Goal: Task Accomplishment & Management: Manage account settings

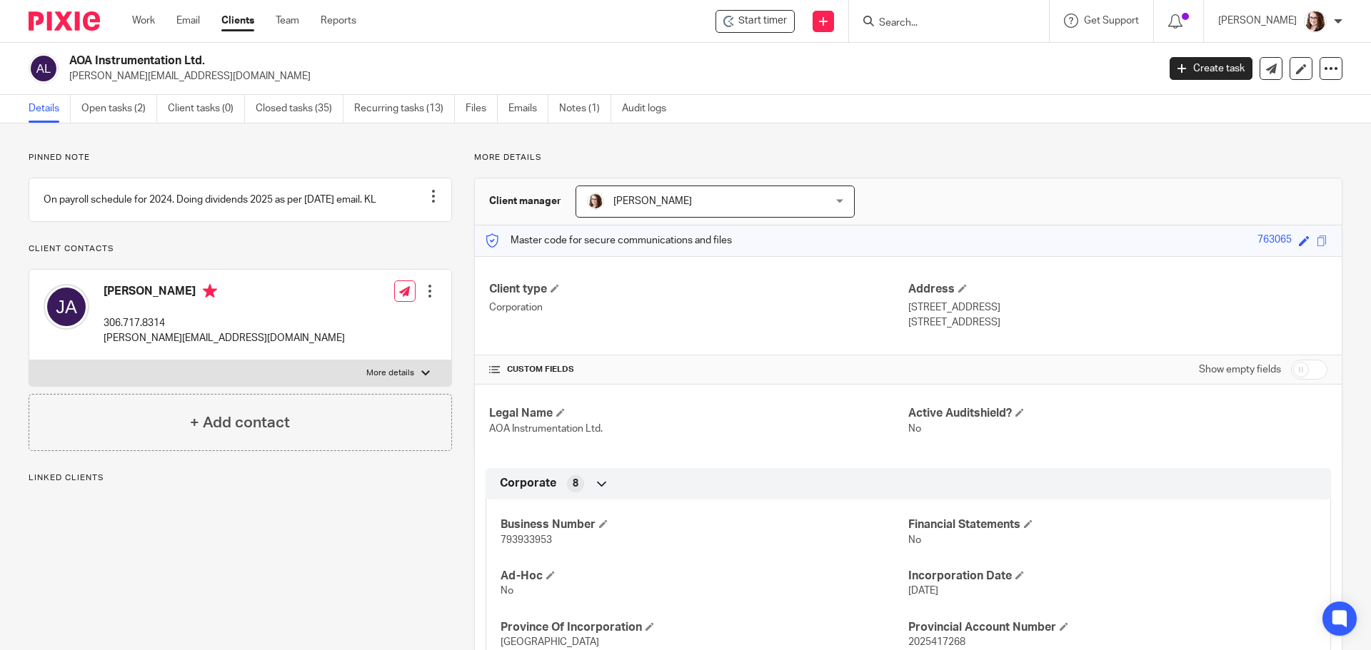
click at [929, 34] on div at bounding box center [949, 21] width 200 height 42
click at [926, 22] on input "Search" at bounding box center [941, 23] width 128 height 13
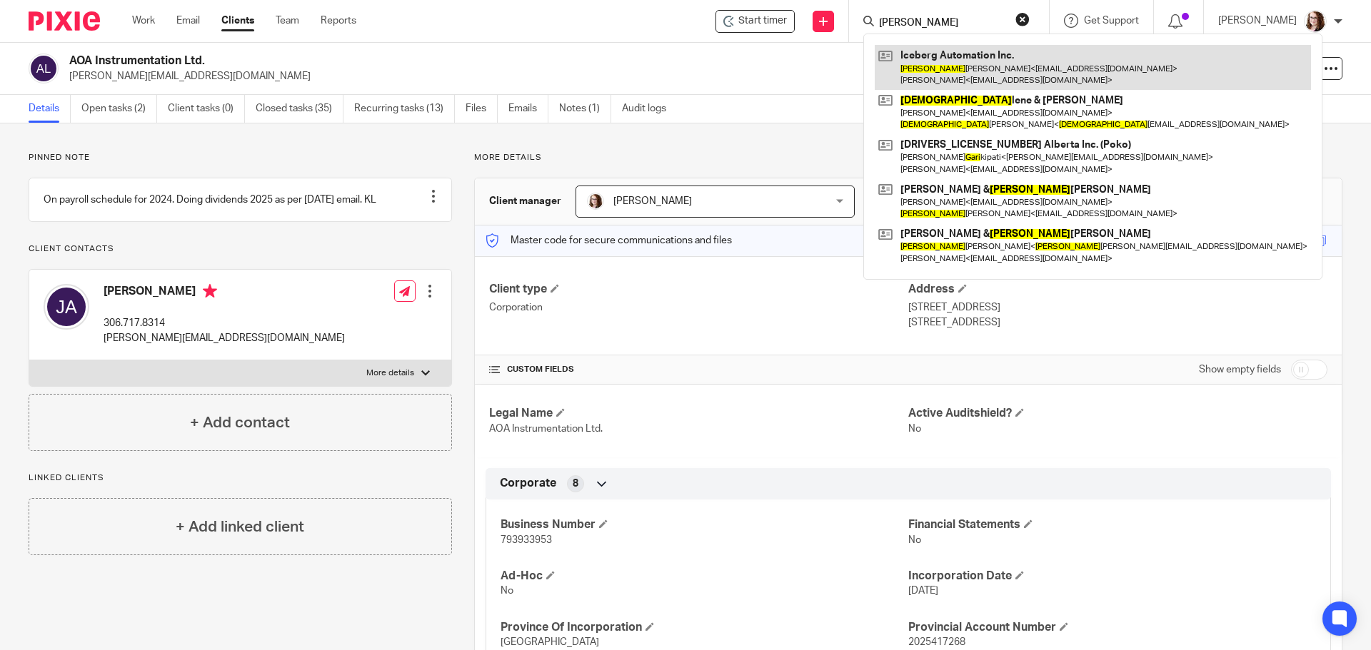
type input "gary"
click at [947, 66] on link at bounding box center [1092, 67] width 436 height 44
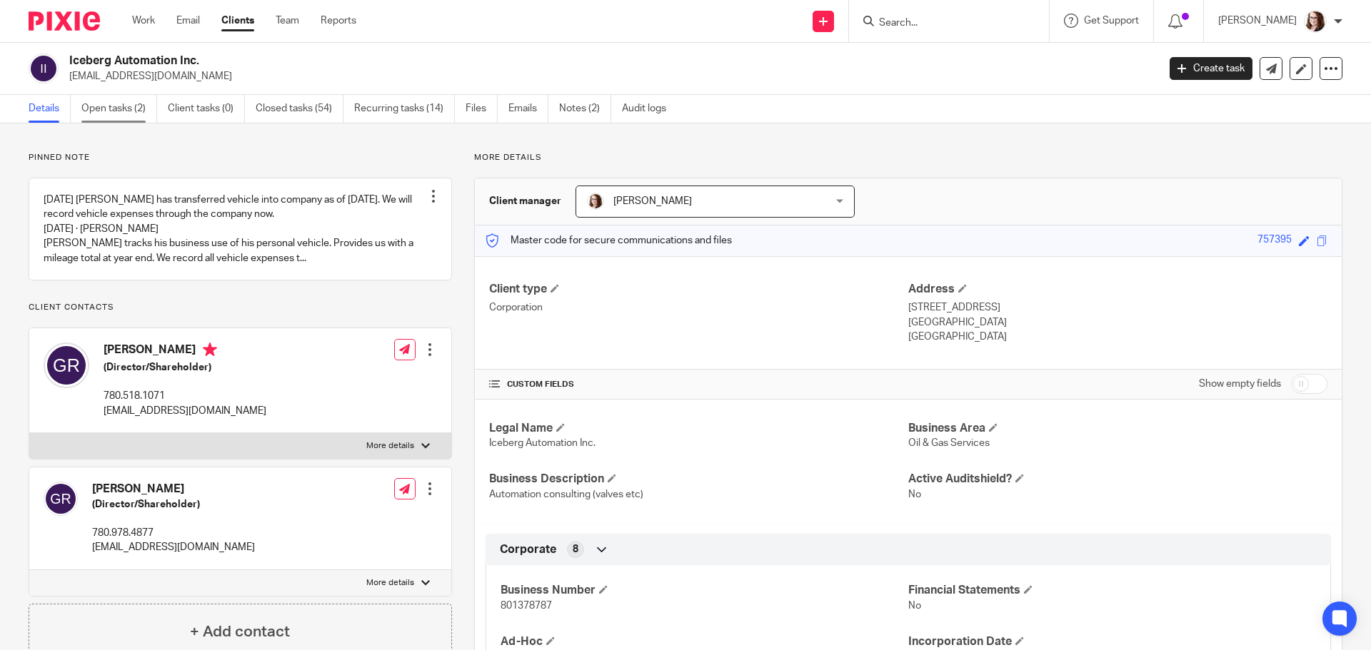
click at [120, 111] on link "Open tasks (2)" at bounding box center [119, 109] width 76 height 28
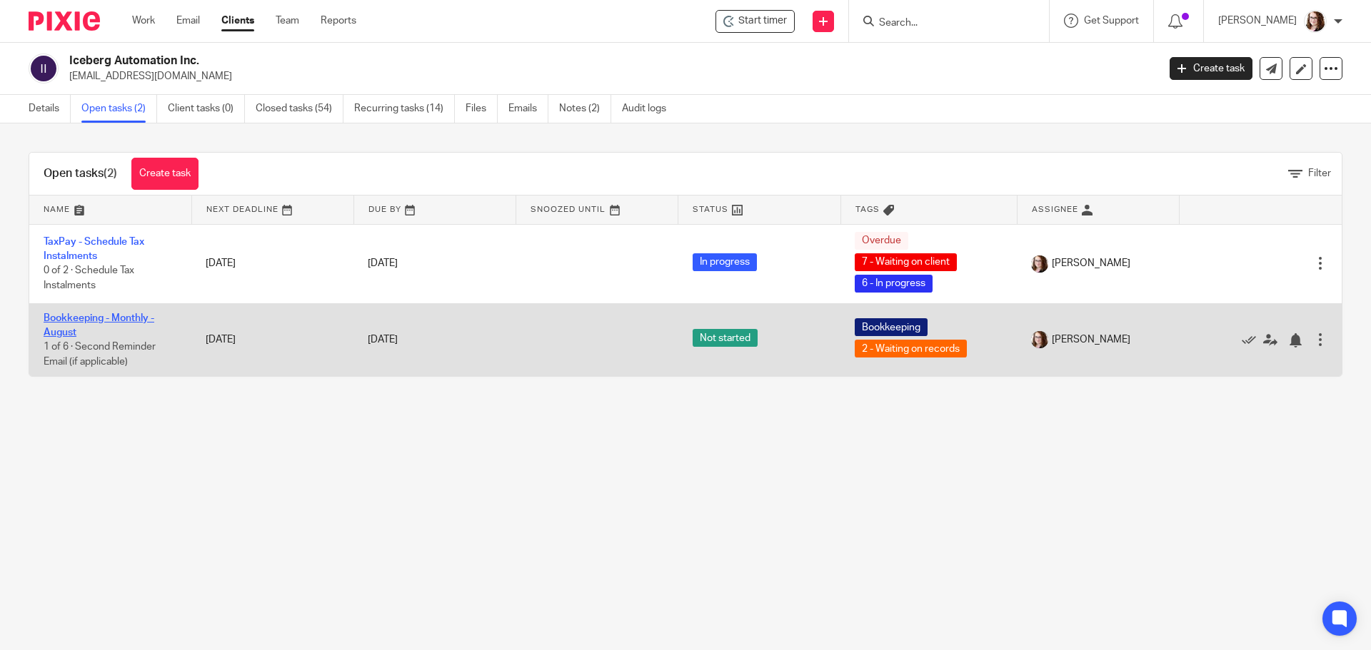
click at [76, 319] on link "Bookkeeping - Monthly - August" at bounding box center [99, 325] width 111 height 24
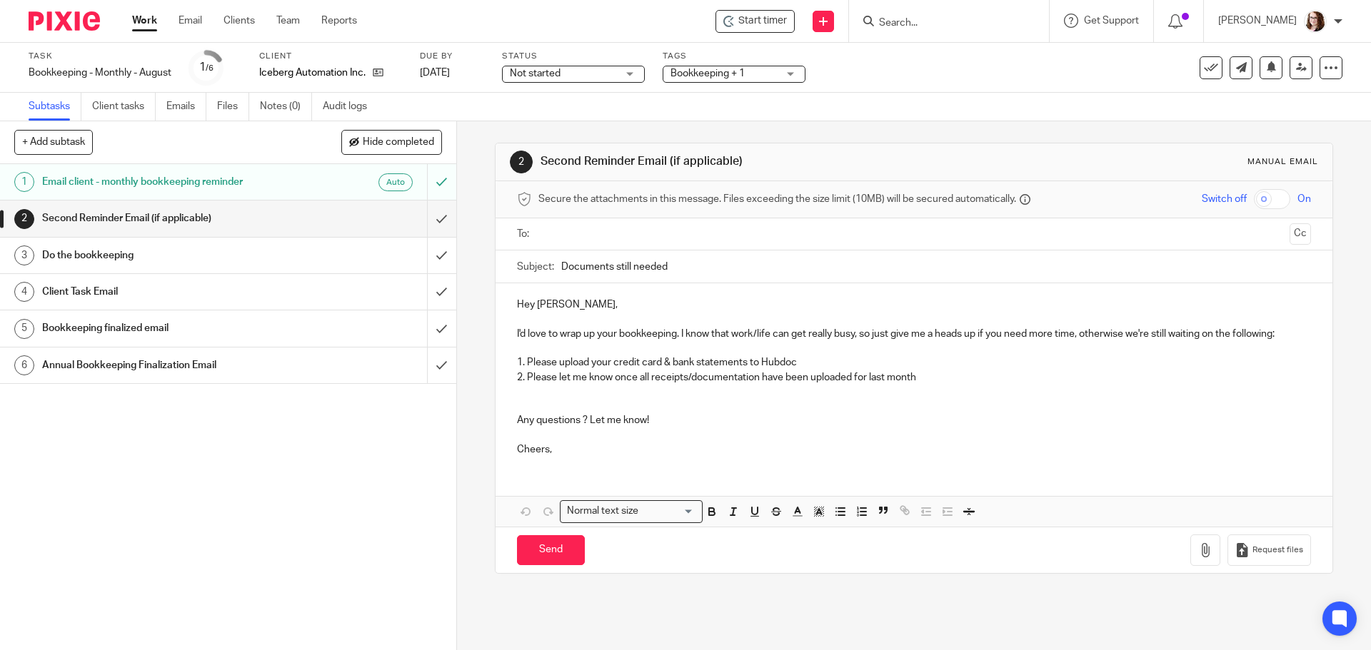
click at [717, 74] on span "Bookkeeping + 1" at bounding box center [707, 74] width 74 height 10
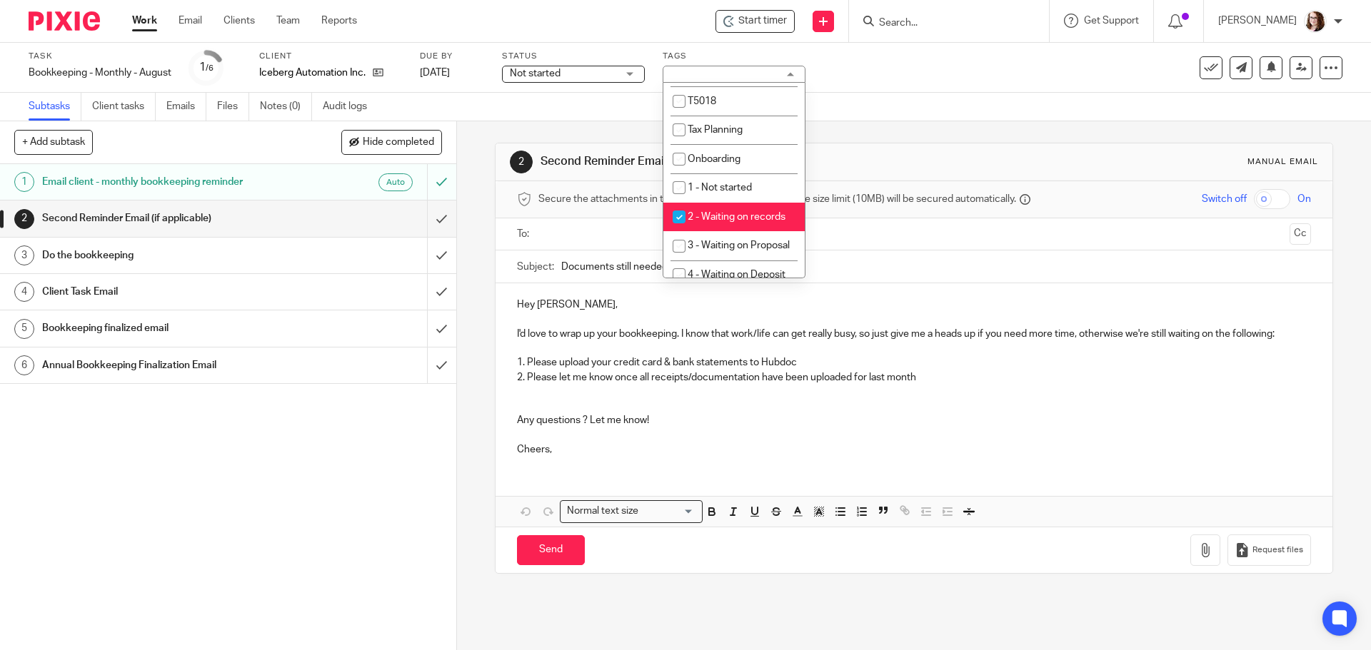
click at [715, 223] on li "2 - Waiting on records" at bounding box center [733, 217] width 141 height 29
checkbox input "false"
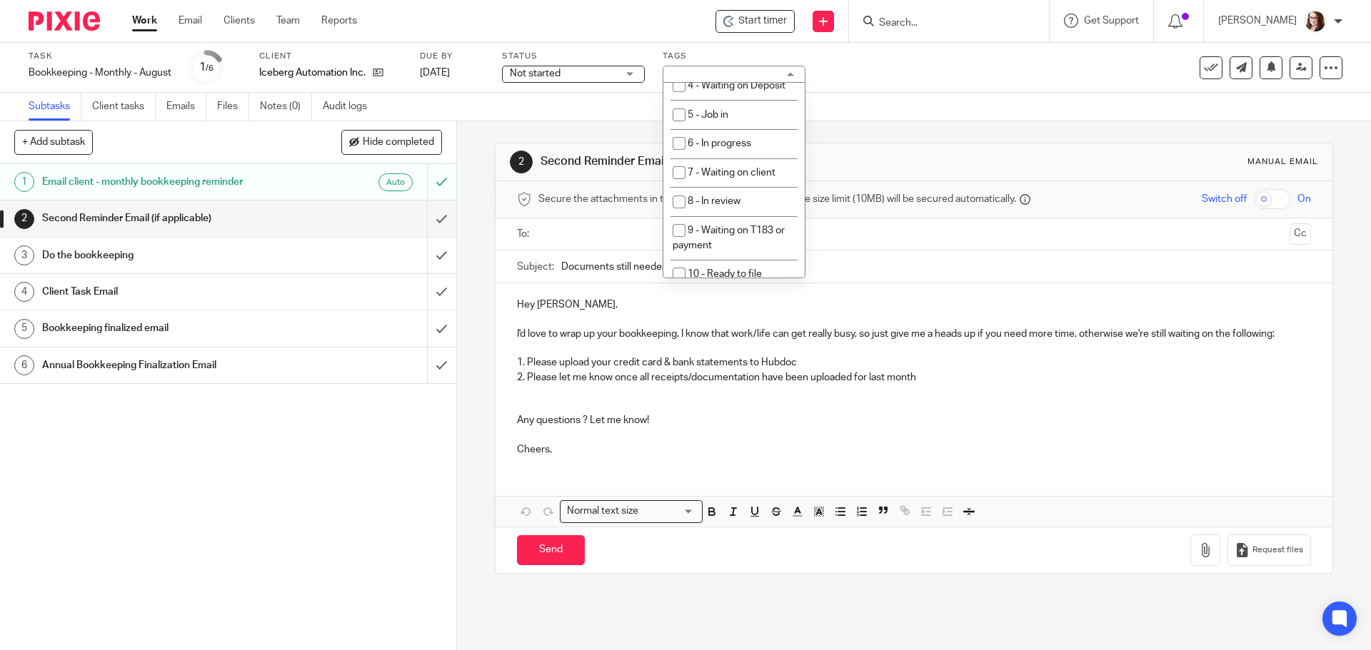
scroll to position [500, 0]
click at [727, 104] on li "5 - Job in" at bounding box center [733, 89] width 141 height 29
checkbox input "true"
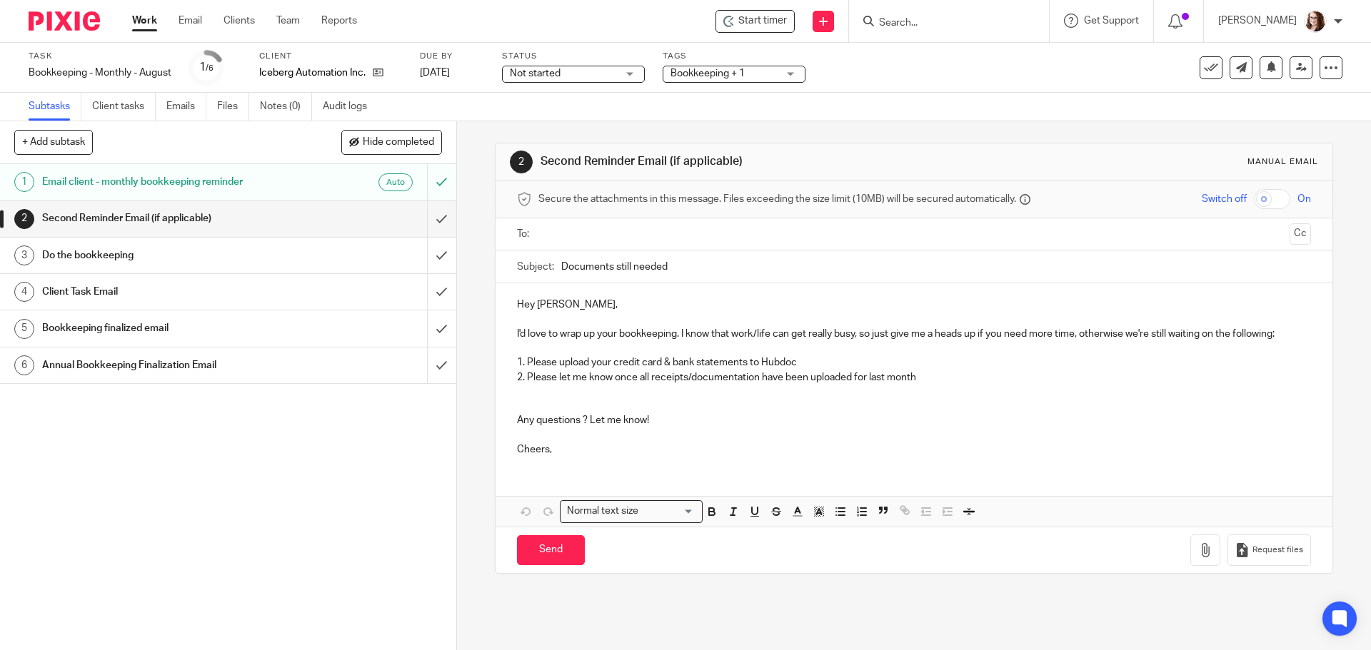
click at [870, 69] on div "Task Bookkeeping - Monthly - August Save Bookkeeping - Monthly - August 1 /6 Cl…" at bounding box center [576, 68] width 1094 height 34
click at [144, 14] on link "Work" at bounding box center [144, 21] width 25 height 14
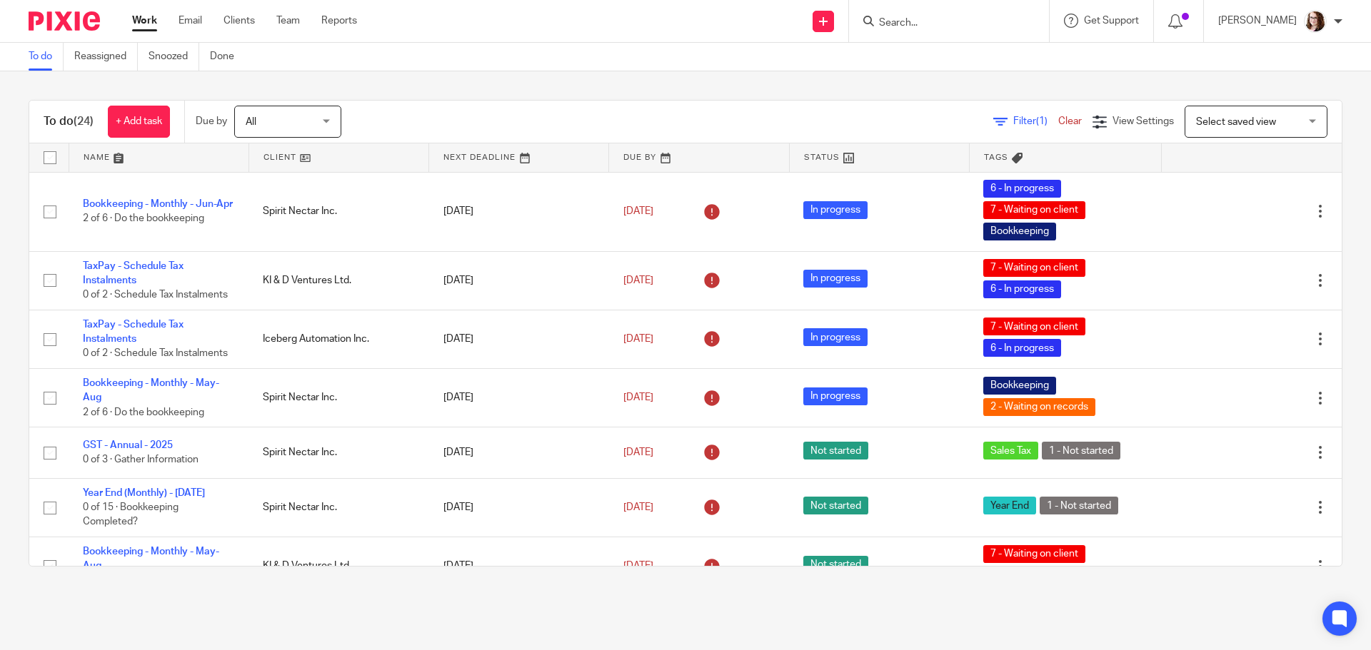
click at [920, 24] on input "Search" at bounding box center [941, 23] width 128 height 13
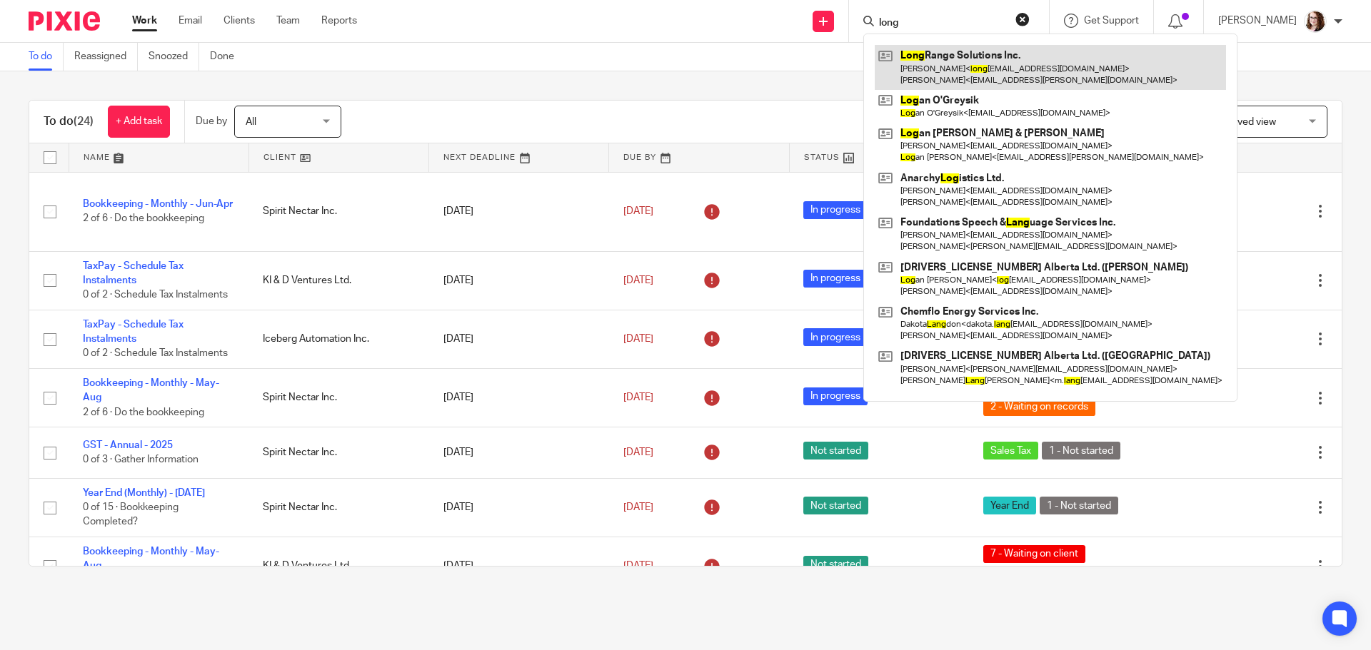
type input "long"
click at [959, 64] on link at bounding box center [1049, 67] width 351 height 44
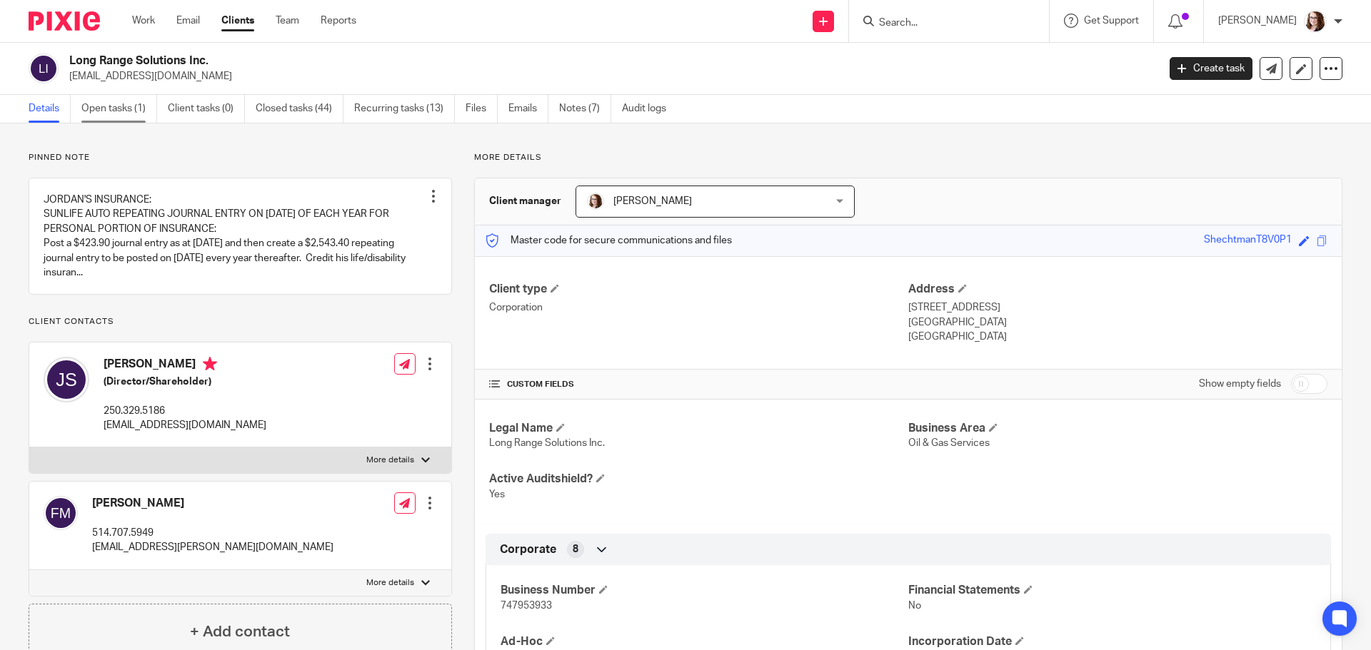
click at [123, 109] on link "Open tasks (1)" at bounding box center [119, 109] width 76 height 28
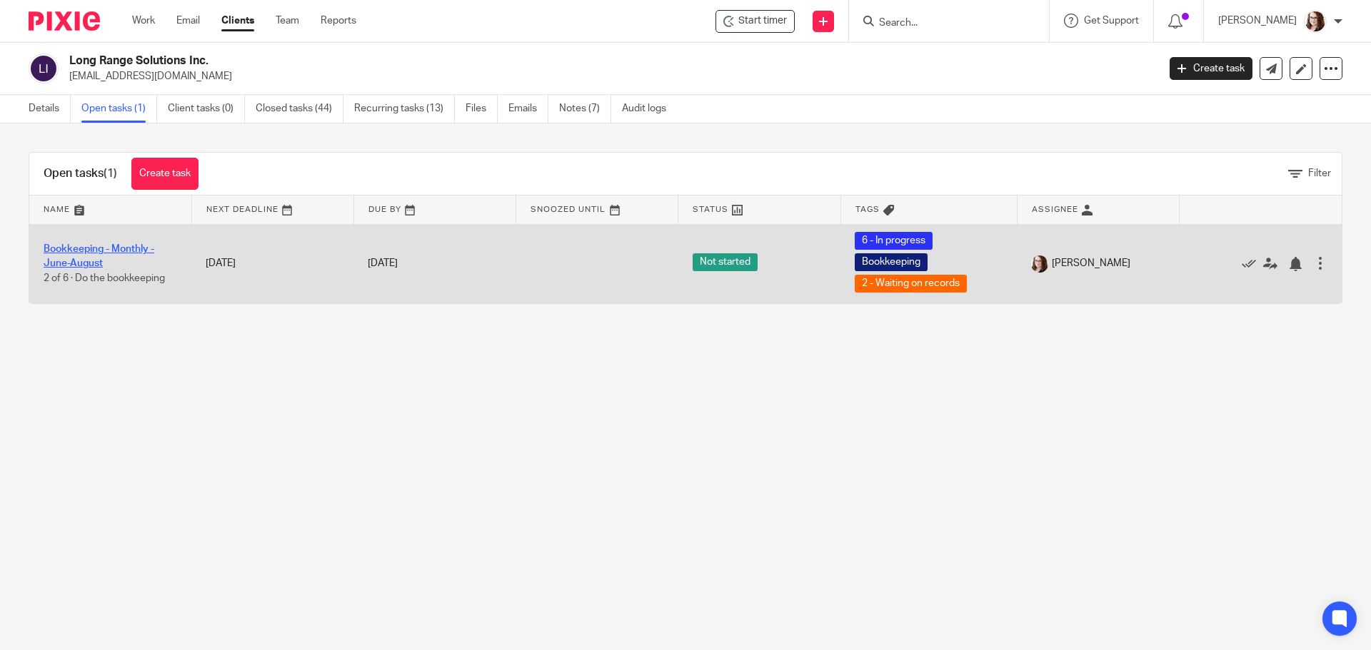
click at [107, 250] on link "Bookkeeping - Monthly - June-August" at bounding box center [99, 256] width 111 height 24
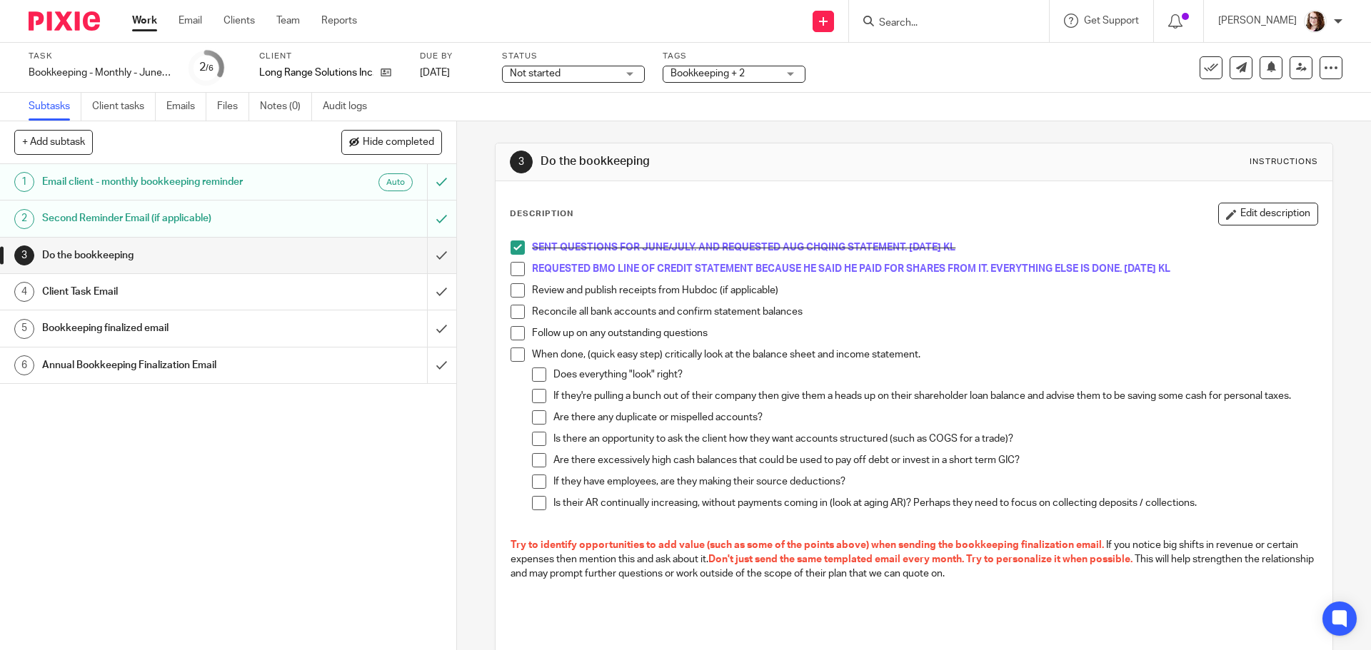
click at [753, 75] on span "Bookkeeping + 2" at bounding box center [723, 73] width 107 height 15
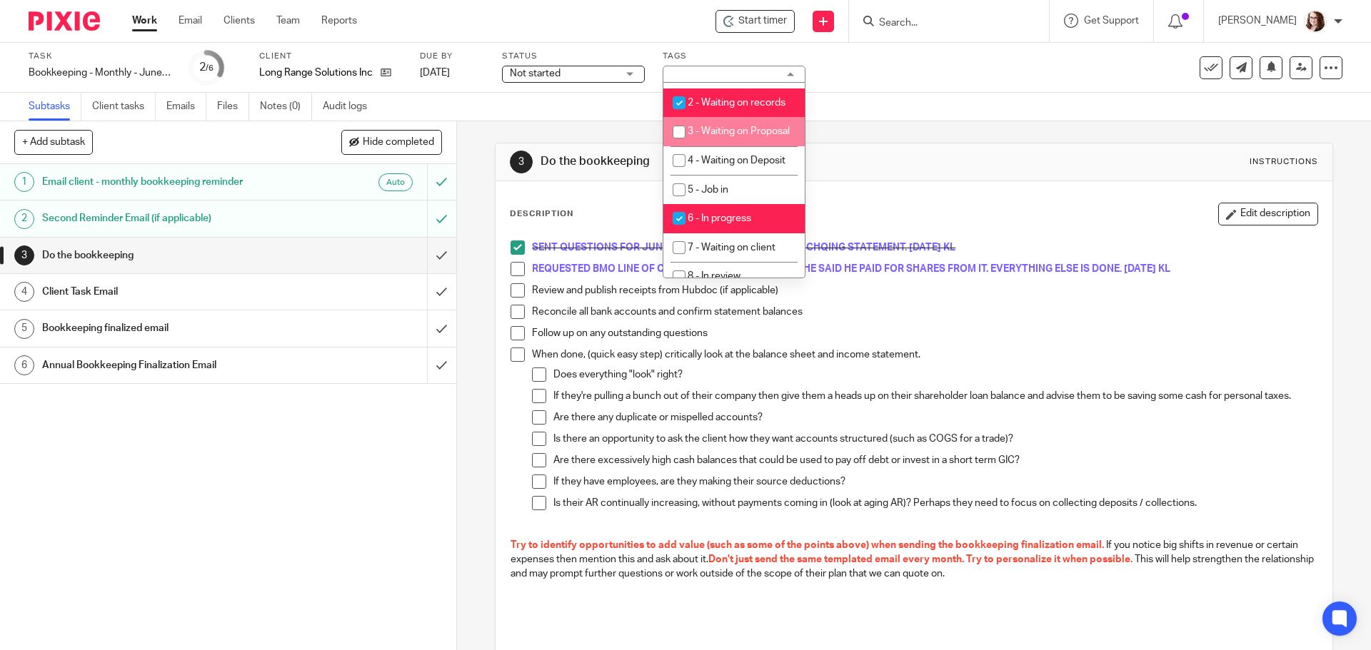
scroll to position [428, 0]
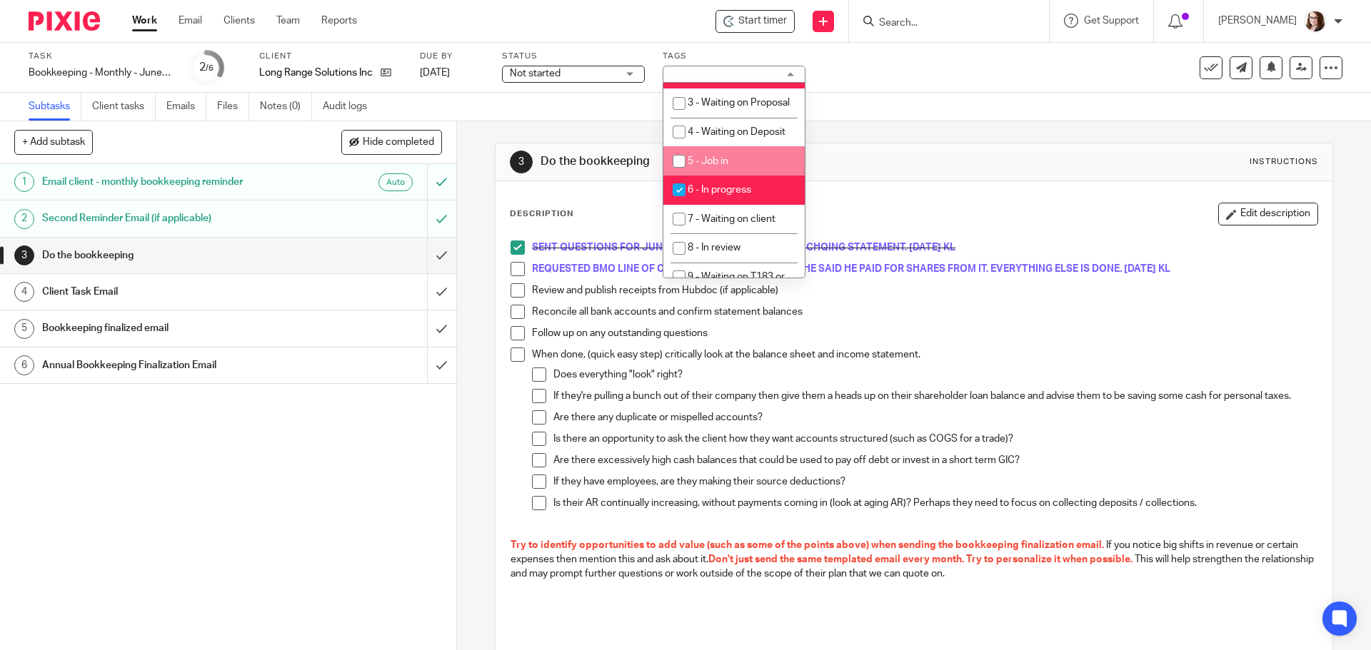
click at [722, 176] on li "5 - Job in" at bounding box center [733, 160] width 141 height 29
checkbox input "true"
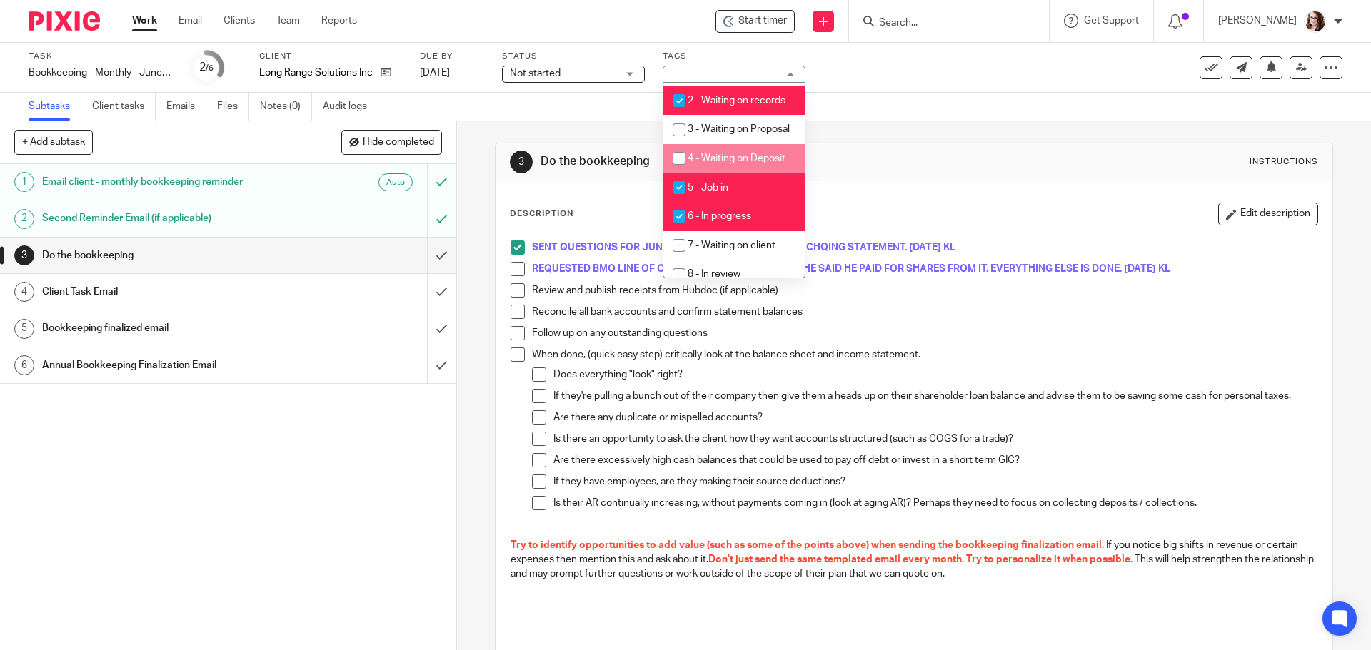
scroll to position [357, 0]
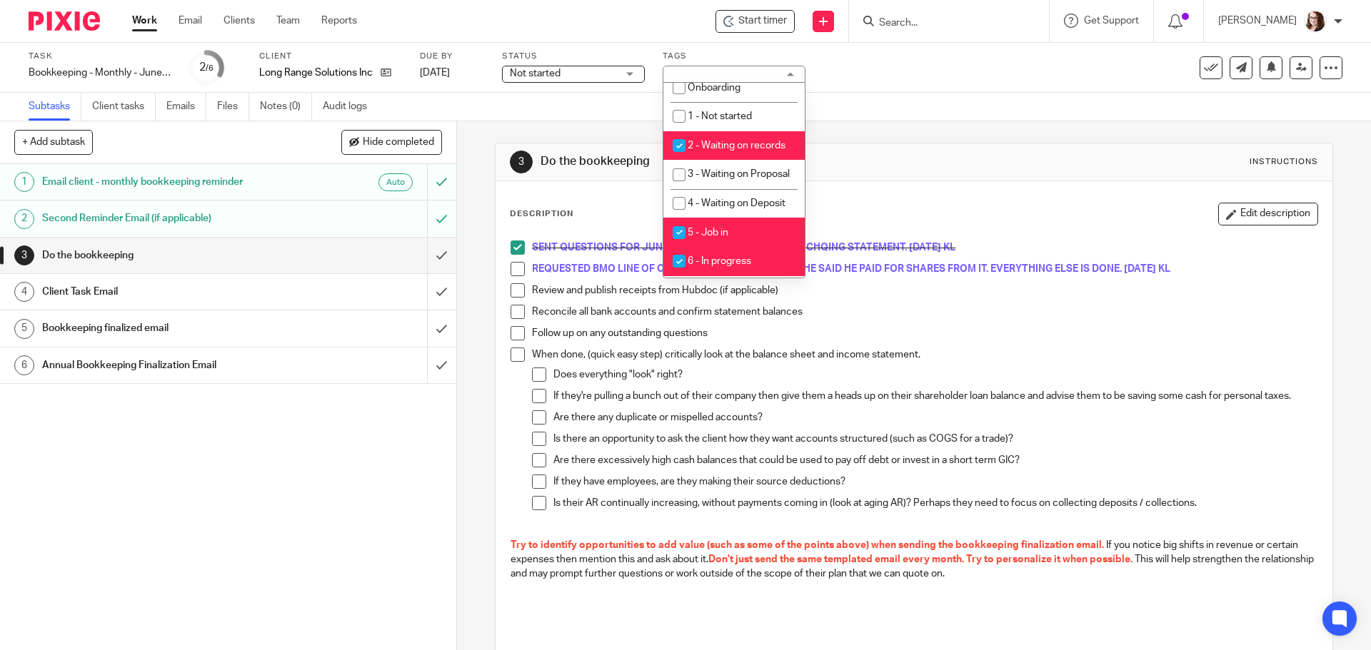
click at [754, 161] on li "2 - Waiting on records" at bounding box center [733, 145] width 141 height 29
checkbox input "false"
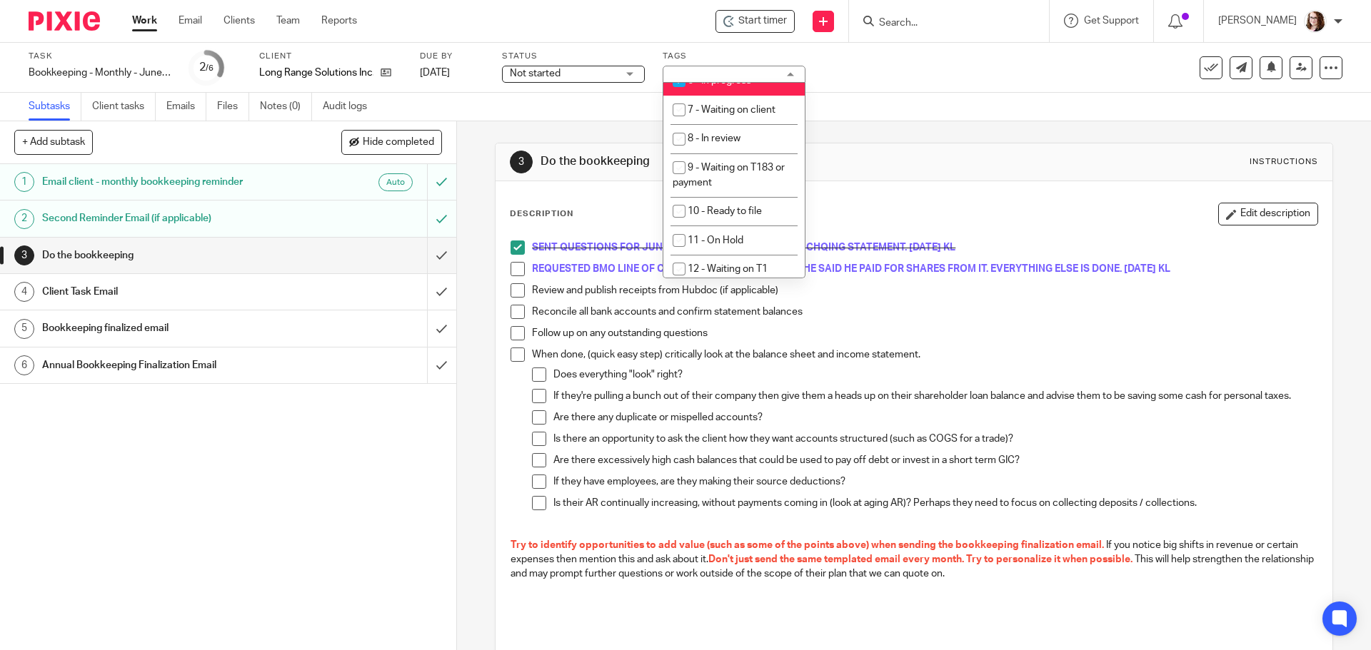
scroll to position [571, 0]
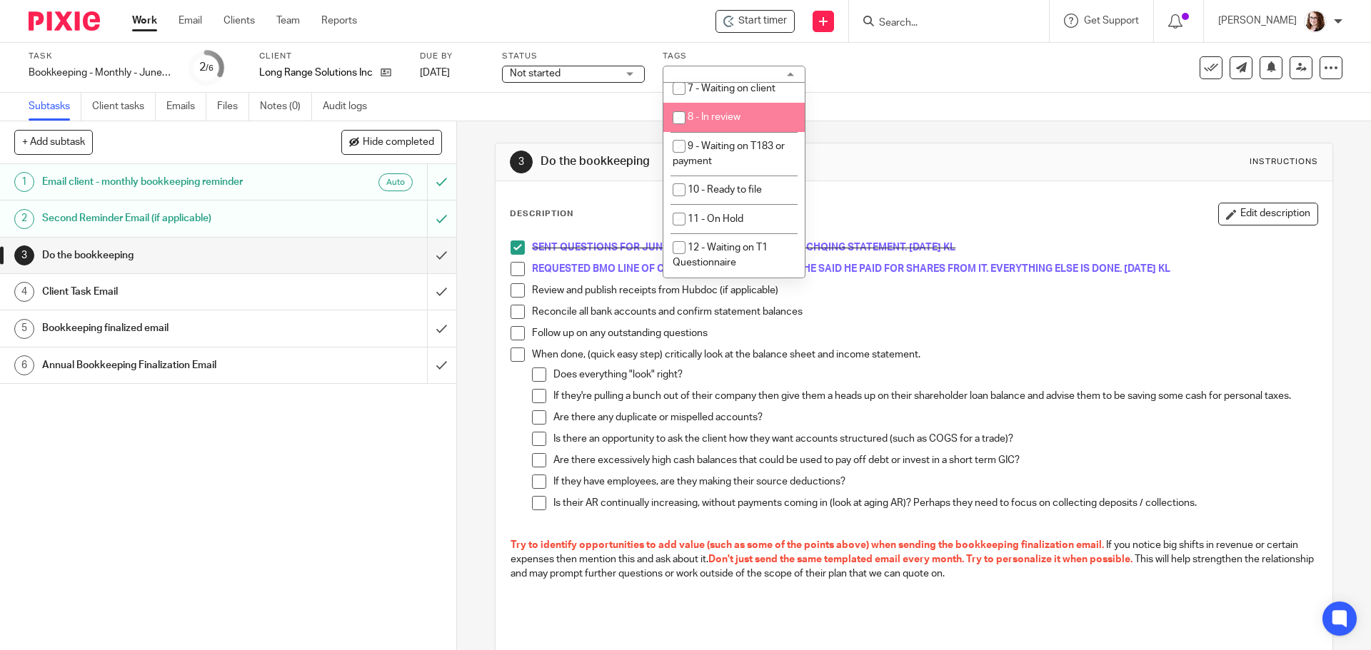
click at [880, 65] on div "Task Bookkeeping - Monthly - June-August Save Bookkeeping - Monthly - June-Augu…" at bounding box center [576, 68] width 1094 height 34
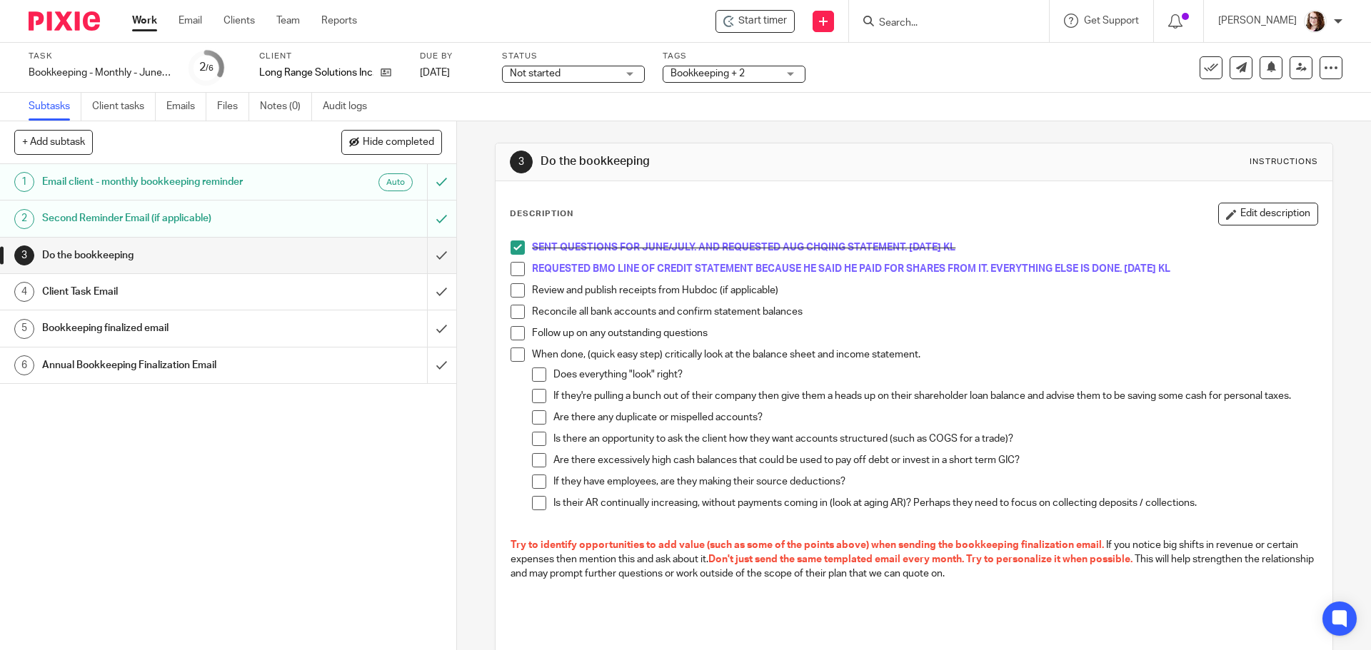
click at [143, 21] on link "Work" at bounding box center [144, 21] width 25 height 14
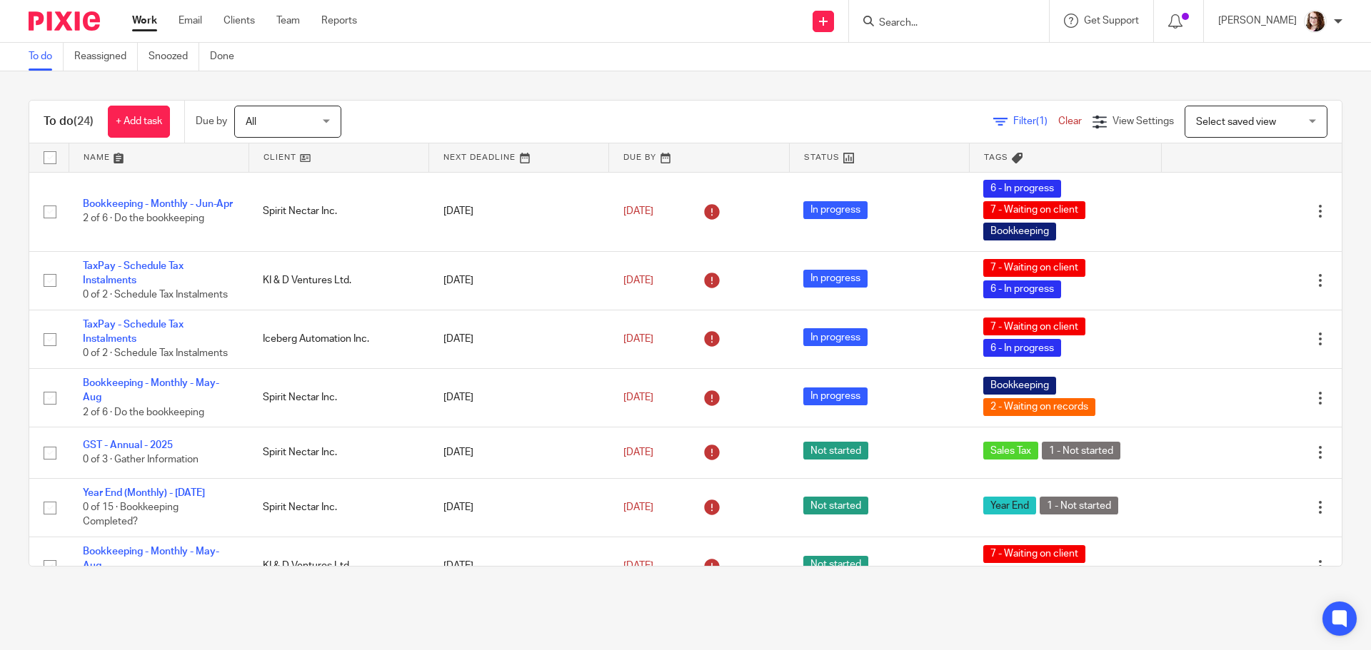
click at [920, 17] on input "Search" at bounding box center [941, 23] width 128 height 13
type input "ovp"
click button "submit" at bounding box center [0, 0] width 0 height 0
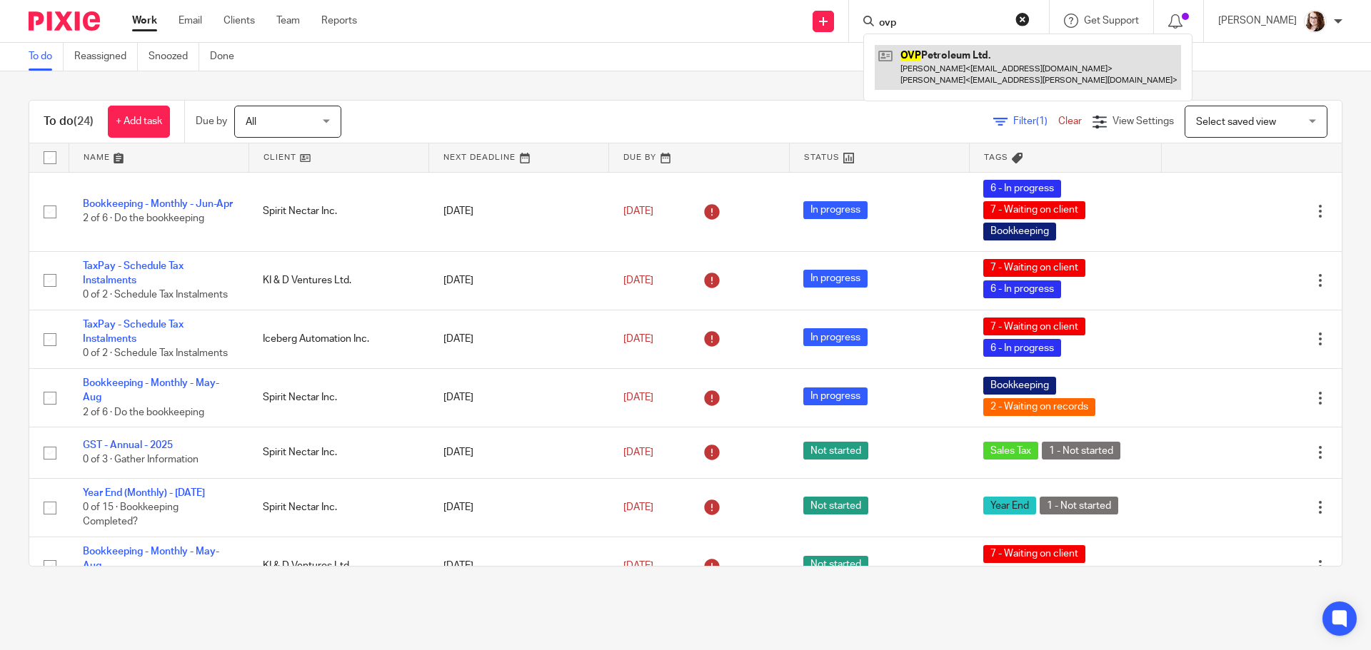
click at [924, 49] on link at bounding box center [1027, 67] width 306 height 44
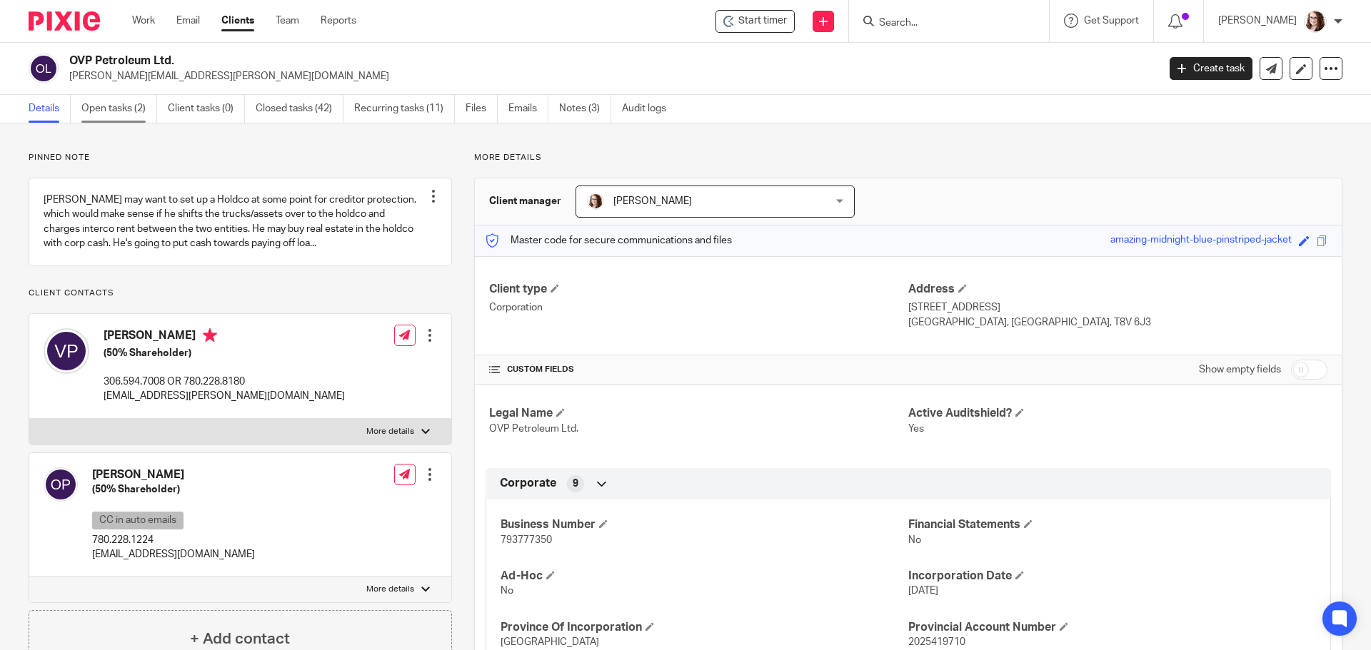
click at [116, 109] on link "Open tasks (2)" at bounding box center [119, 109] width 76 height 28
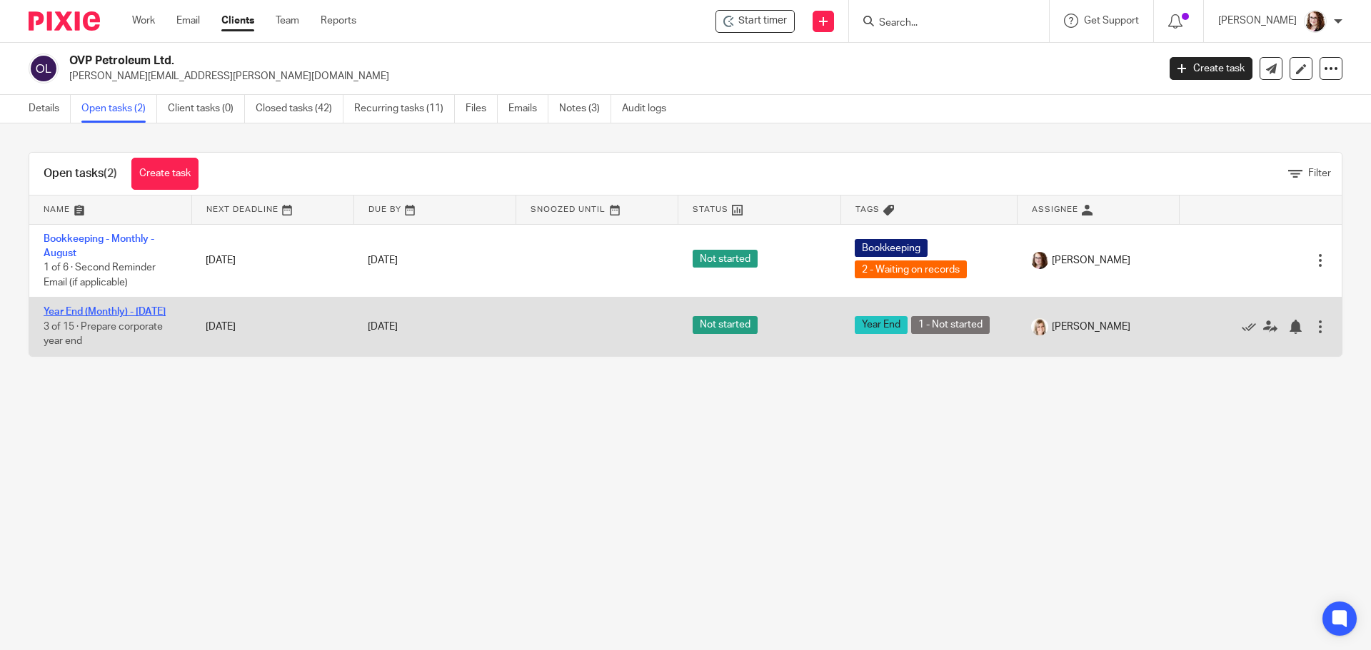
click at [96, 310] on link "Year End (Monthly) - [DATE]" at bounding box center [105, 312] width 122 height 10
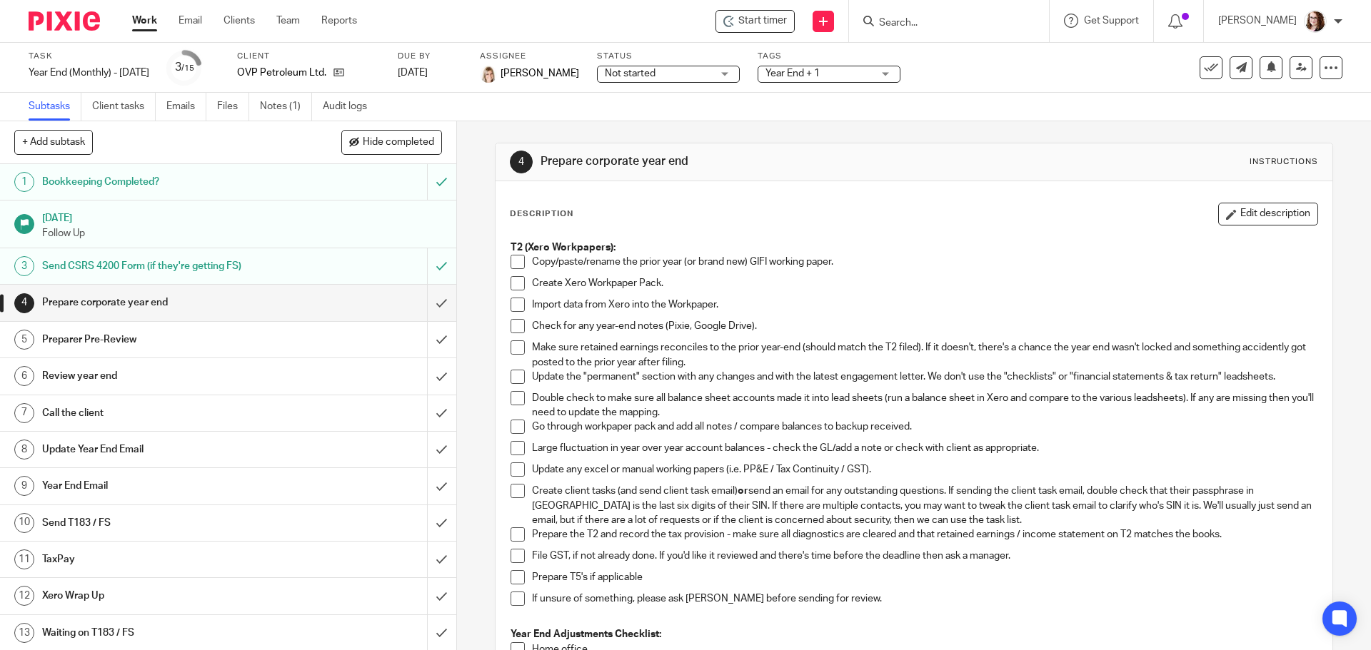
click at [133, 191] on h1 "Bookkeeping Completed?" at bounding box center [165, 181] width 247 height 21
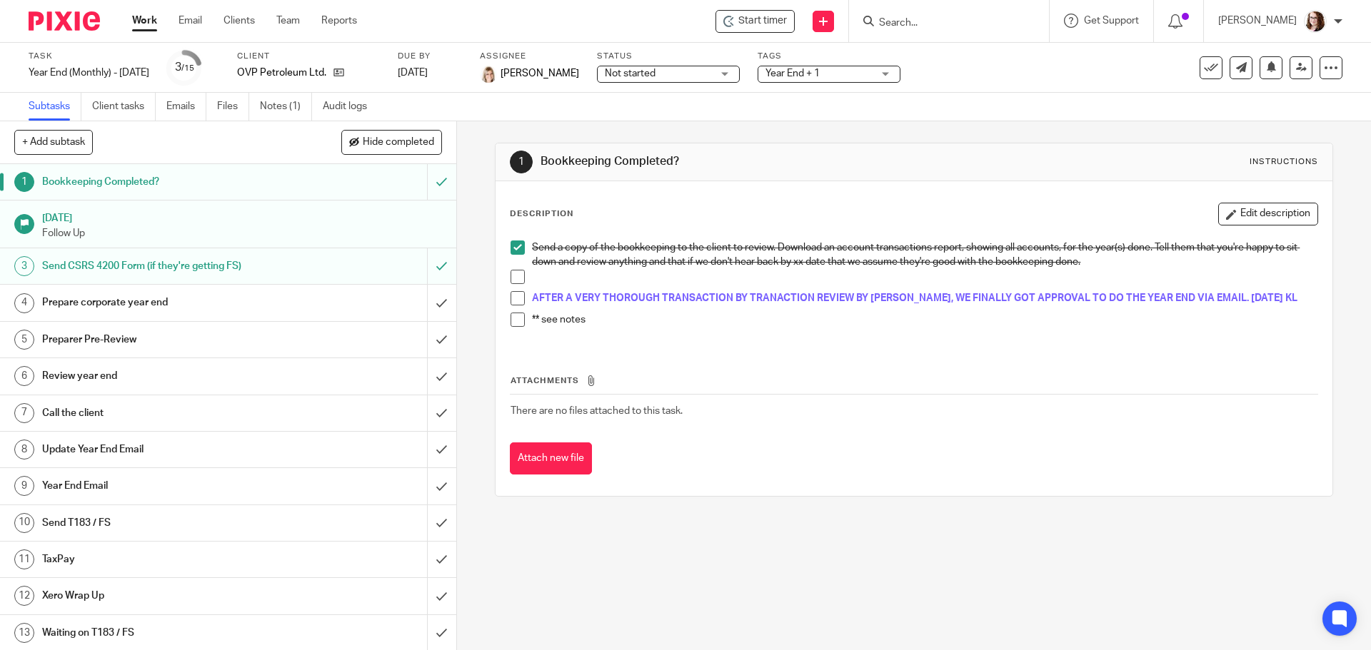
click at [128, 231] on p "Follow Up" at bounding box center [242, 233] width 400 height 14
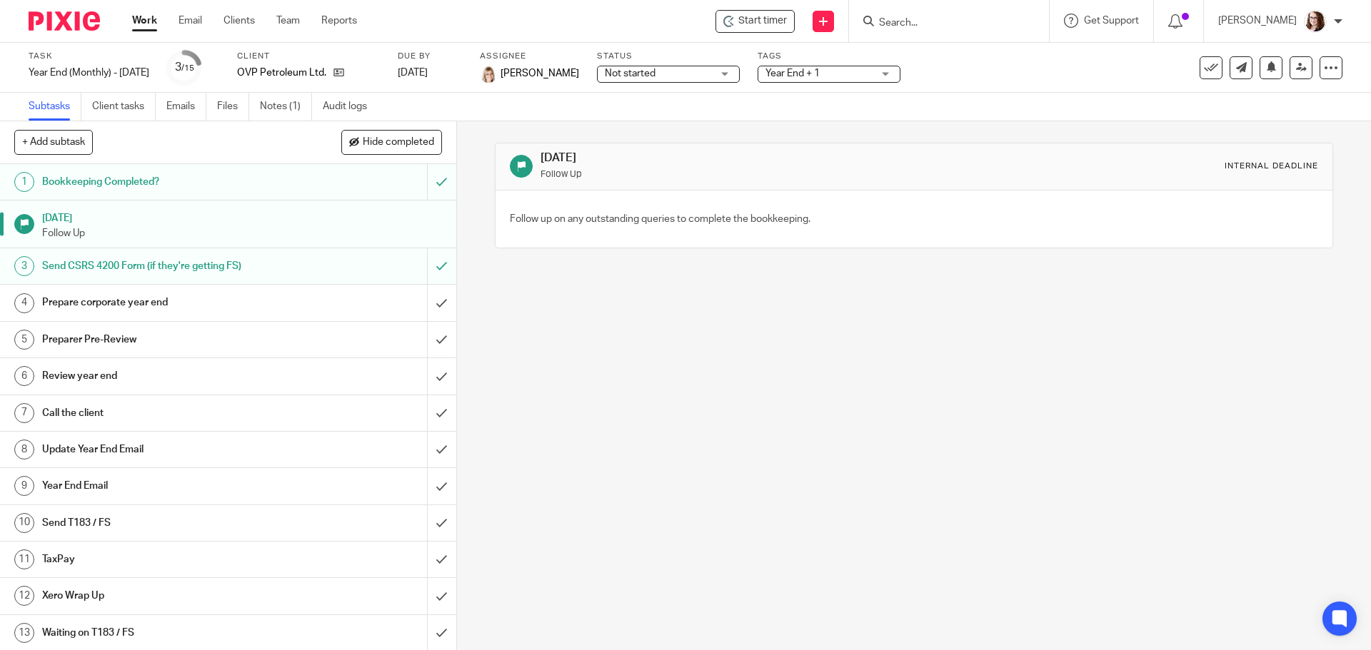
click at [134, 265] on h1 "Send CSRS 4200 Form (if they're getting FS)" at bounding box center [165, 266] width 247 height 21
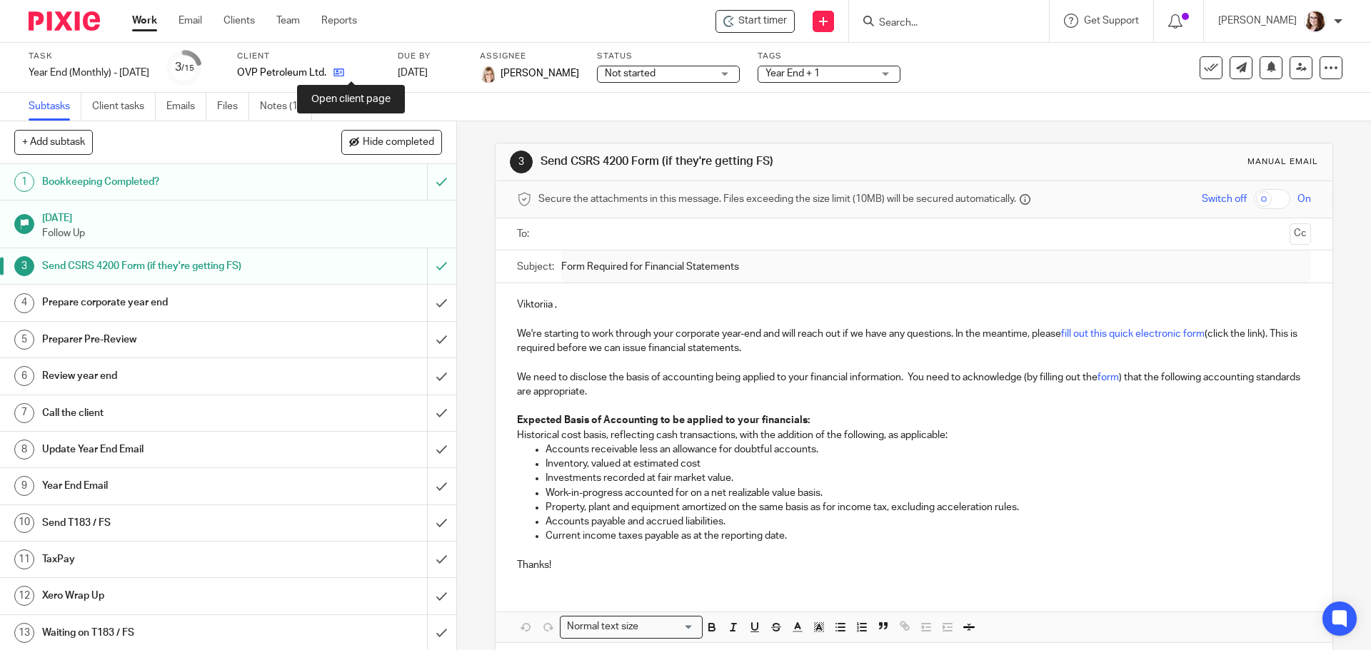
click at [344, 71] on icon at bounding box center [338, 72] width 11 height 11
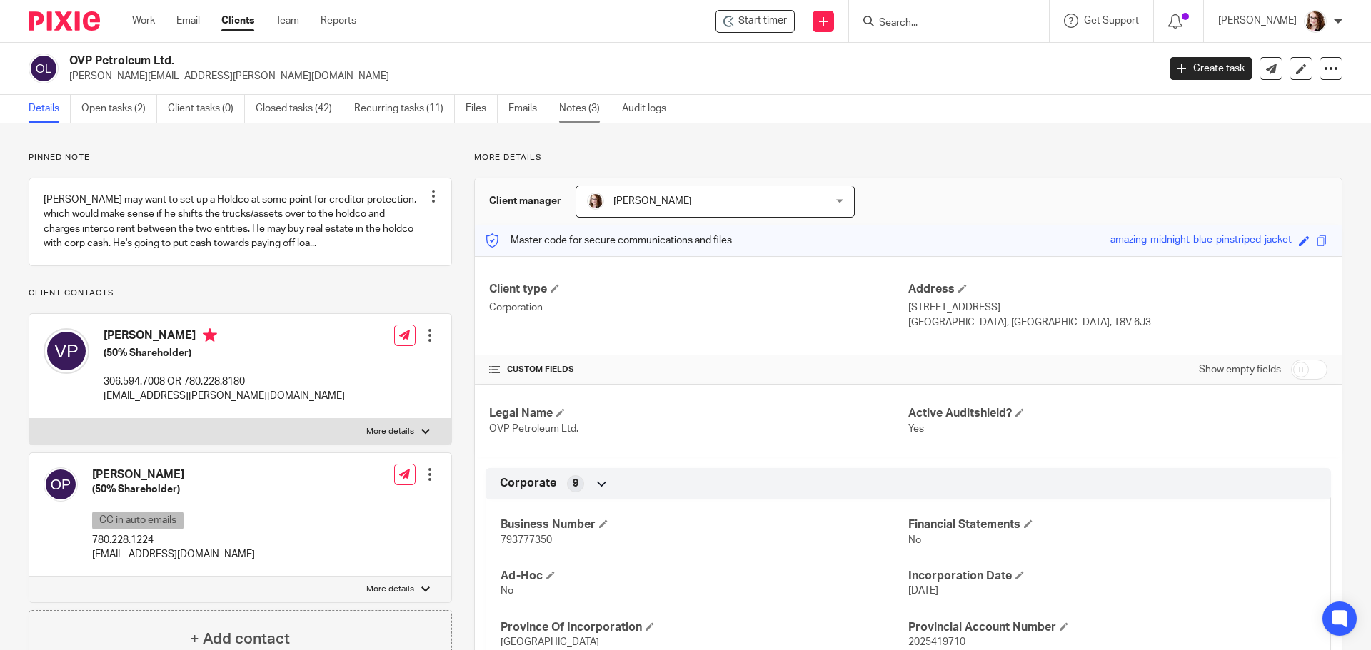
click at [590, 109] on link "Notes (3)" at bounding box center [585, 109] width 52 height 28
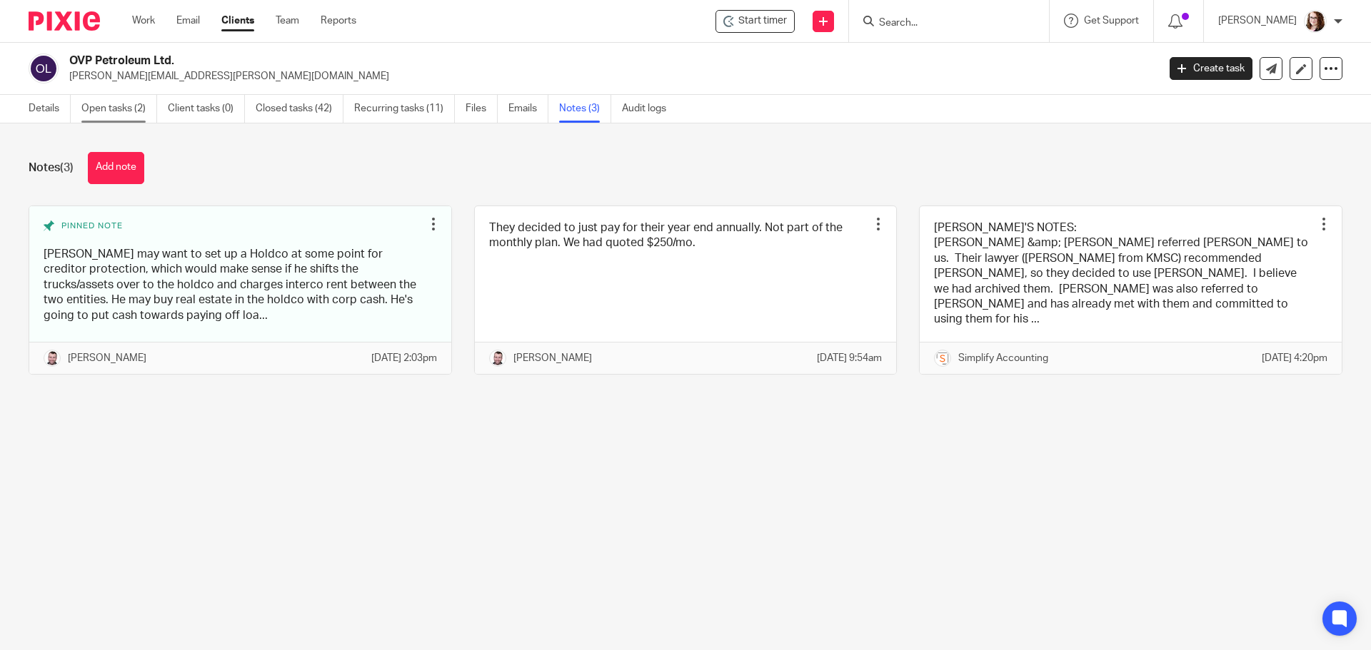
click at [115, 110] on link "Open tasks (2)" at bounding box center [119, 109] width 76 height 28
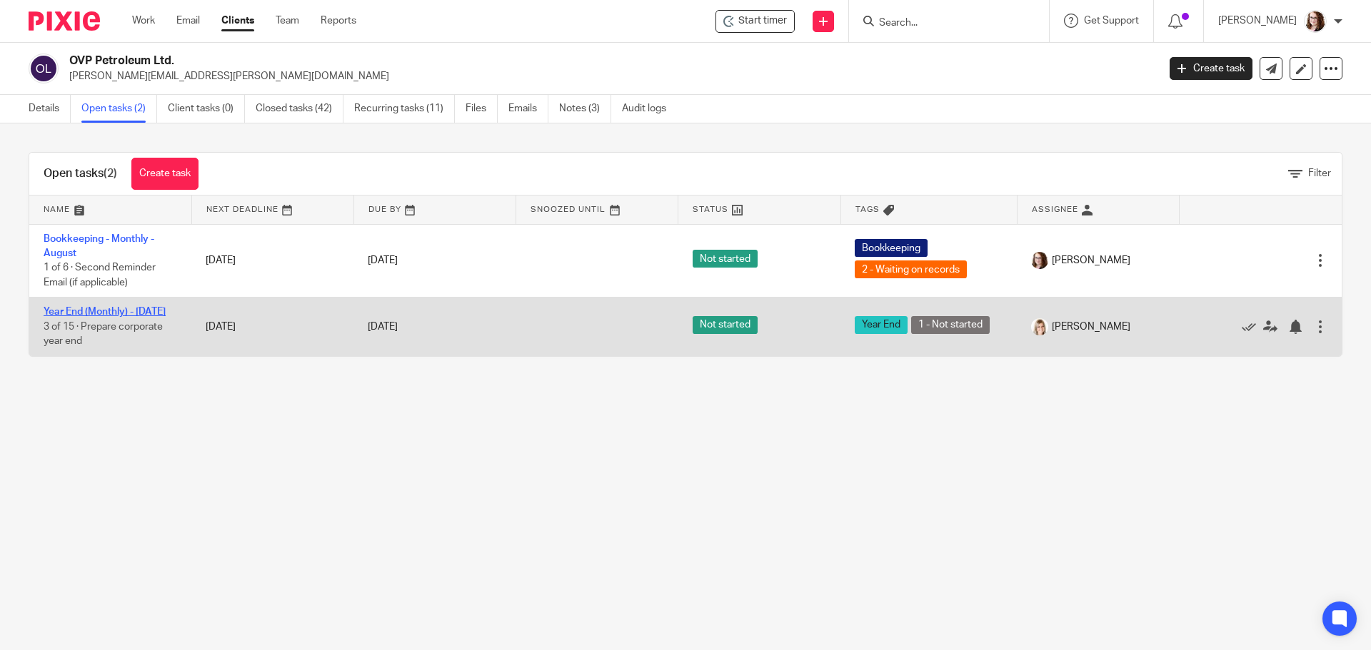
click at [68, 308] on link "Year End (Monthly) - [DATE]" at bounding box center [105, 312] width 122 height 10
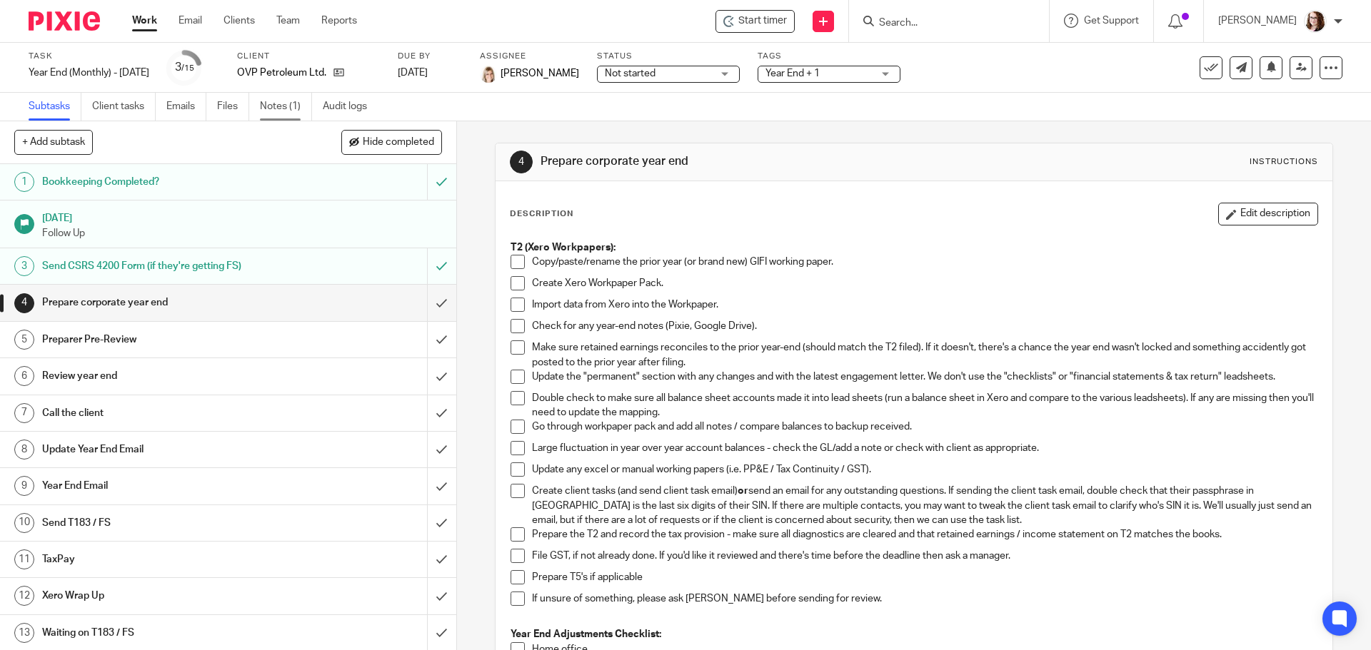
click at [271, 106] on link "Notes (1)" at bounding box center [286, 107] width 52 height 28
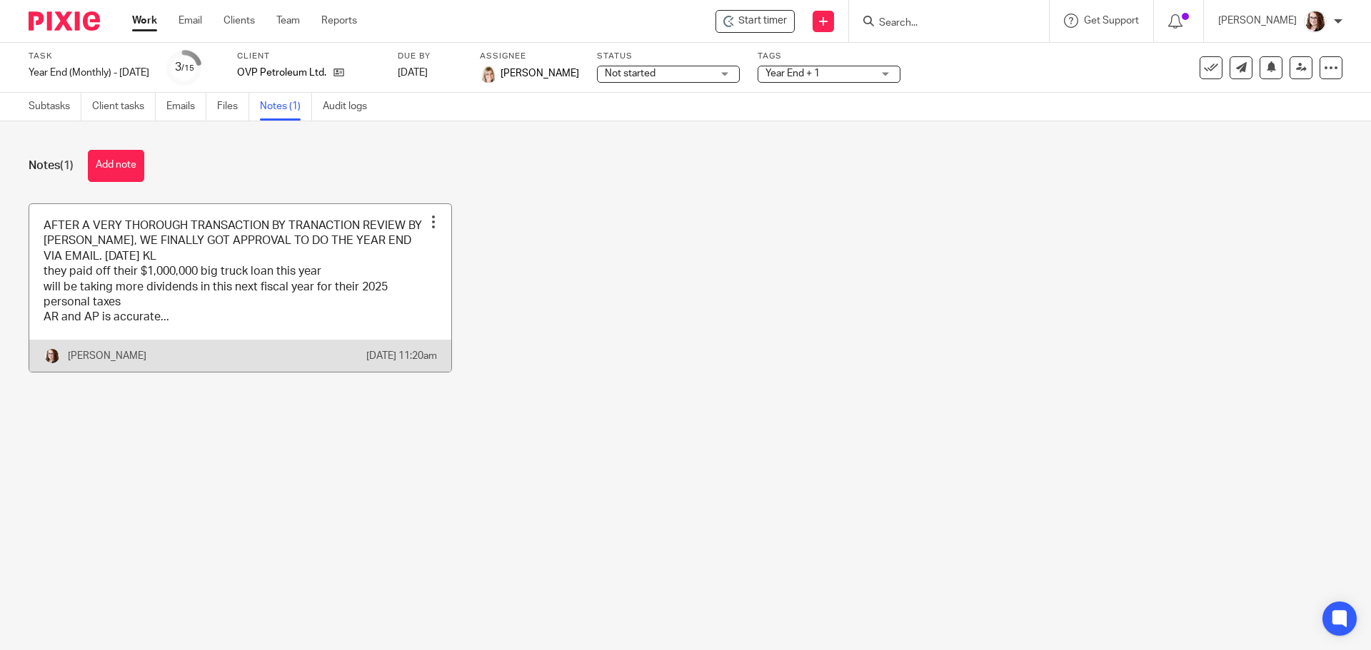
click at [218, 262] on link at bounding box center [240, 288] width 422 height 168
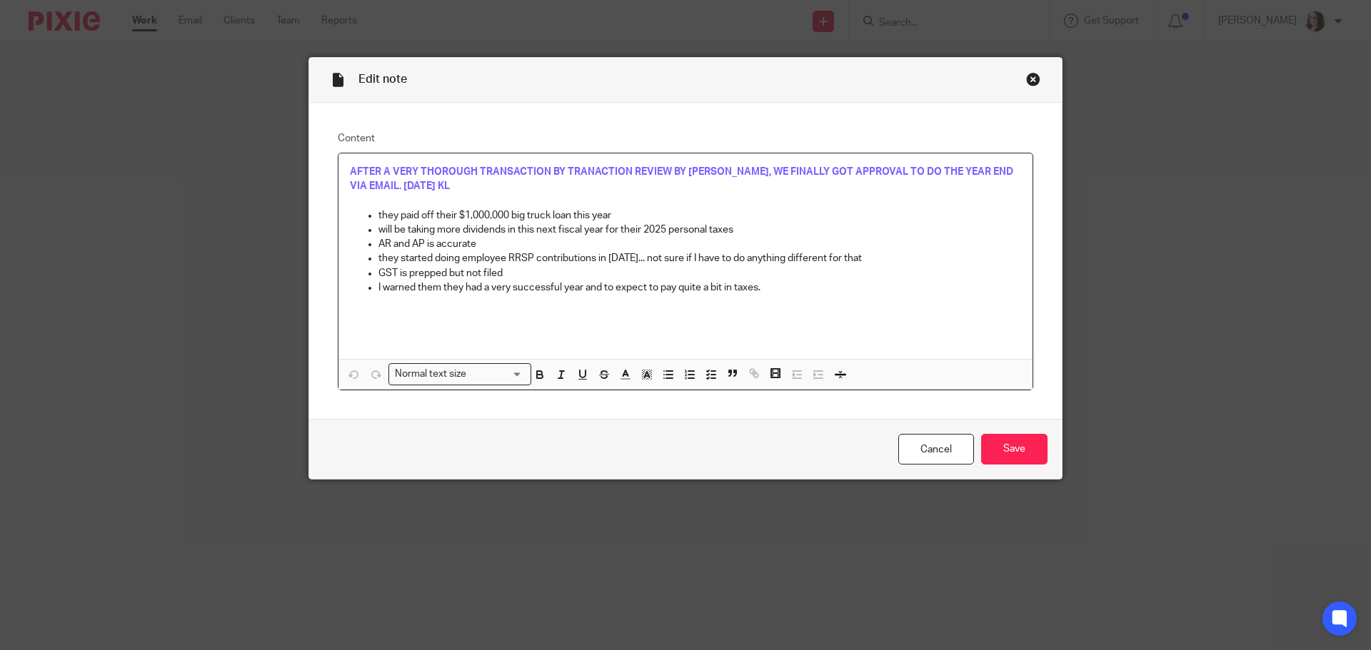
click at [1029, 81] on div "Close this dialog window" at bounding box center [1033, 79] width 14 height 14
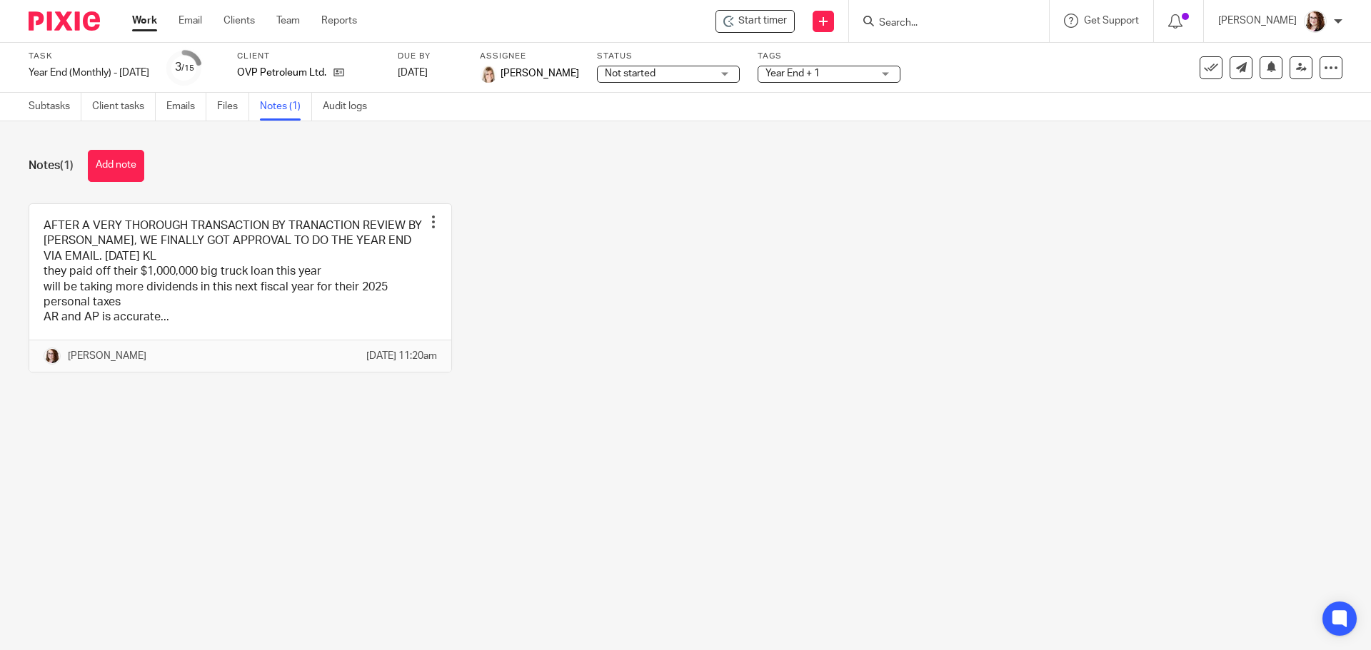
click at [925, 14] on form at bounding box center [953, 21] width 152 height 18
click at [922, 25] on input "Search" at bounding box center [941, 23] width 128 height 13
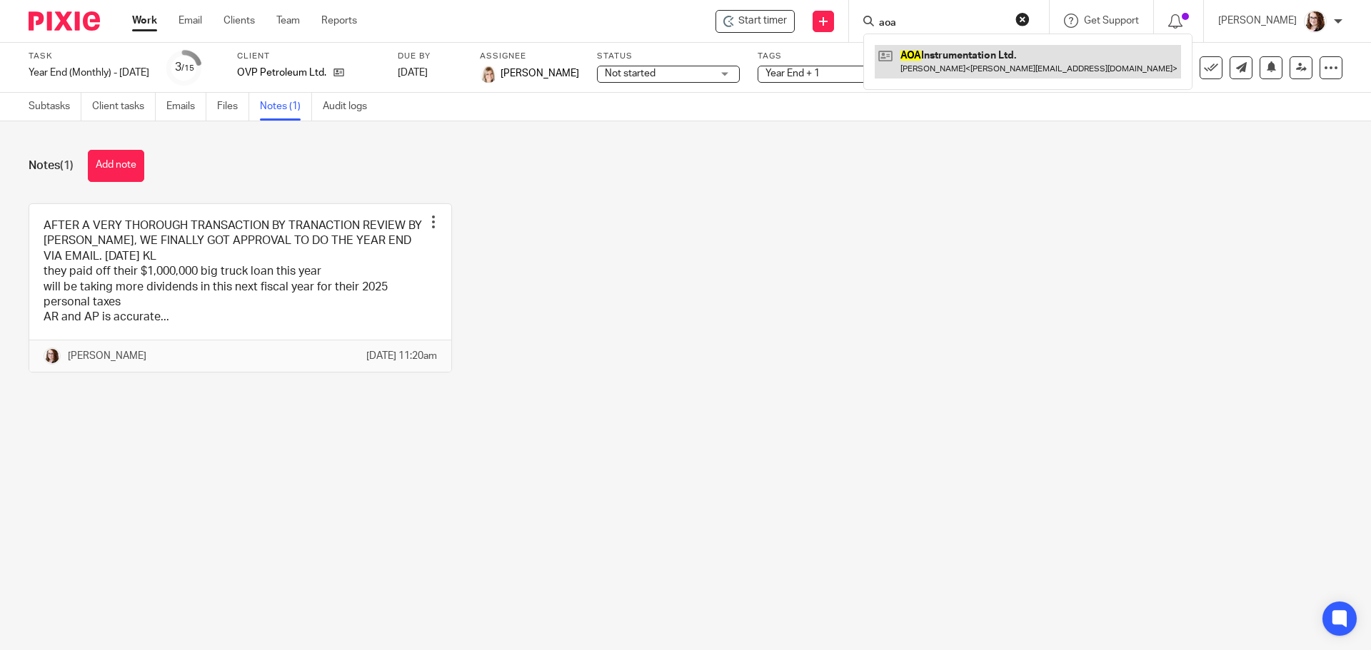
type input "aoa"
click at [942, 65] on link at bounding box center [1027, 61] width 306 height 33
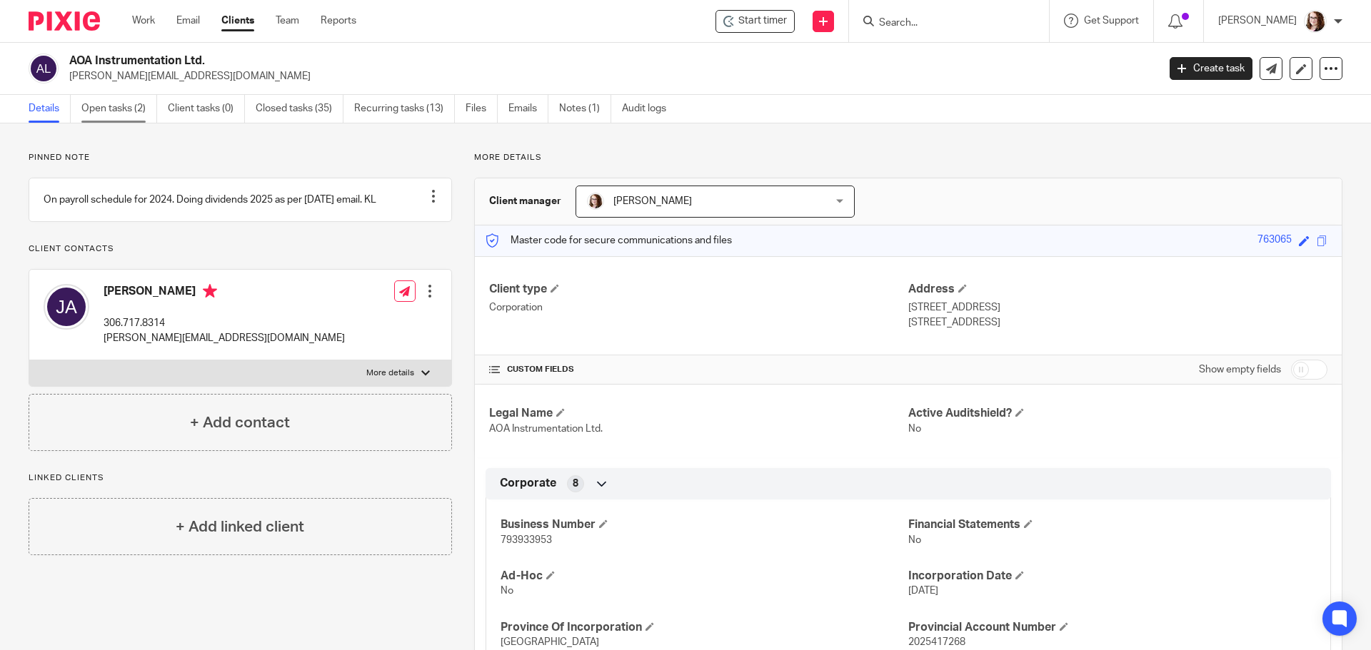
click at [107, 105] on link "Open tasks (2)" at bounding box center [119, 109] width 76 height 28
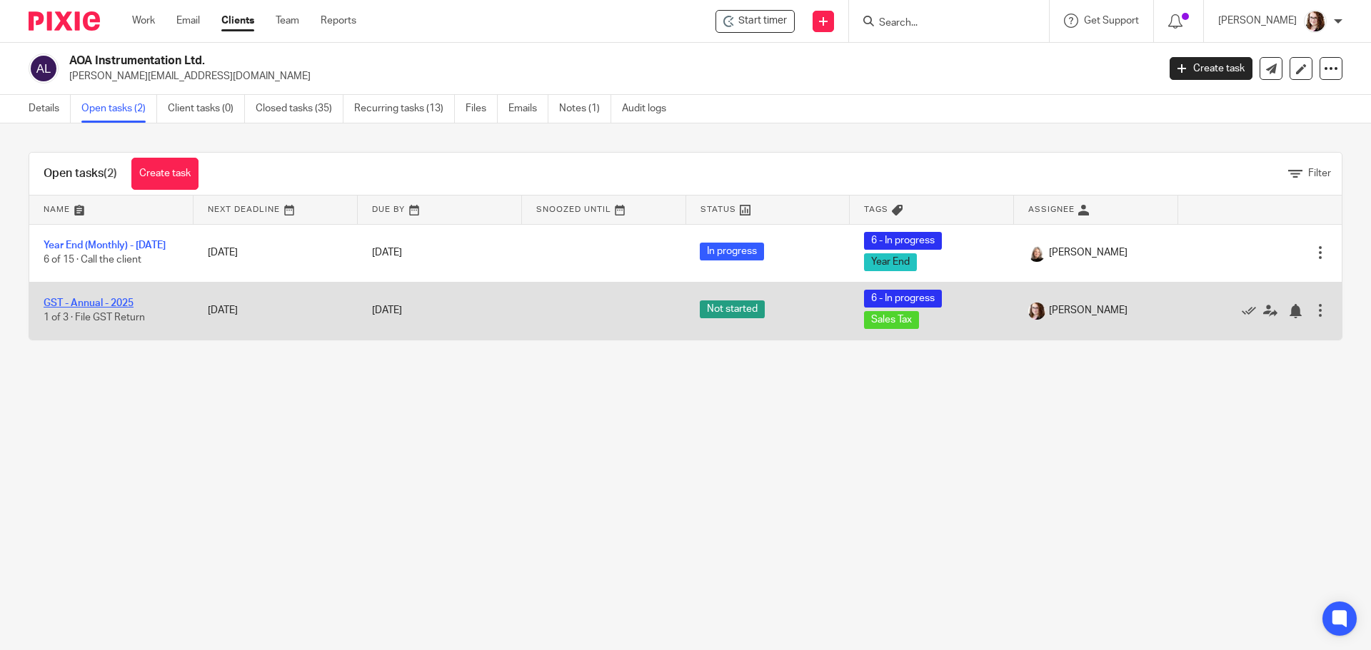
click at [116, 302] on link "GST - Annual - 2025" at bounding box center [89, 303] width 90 height 10
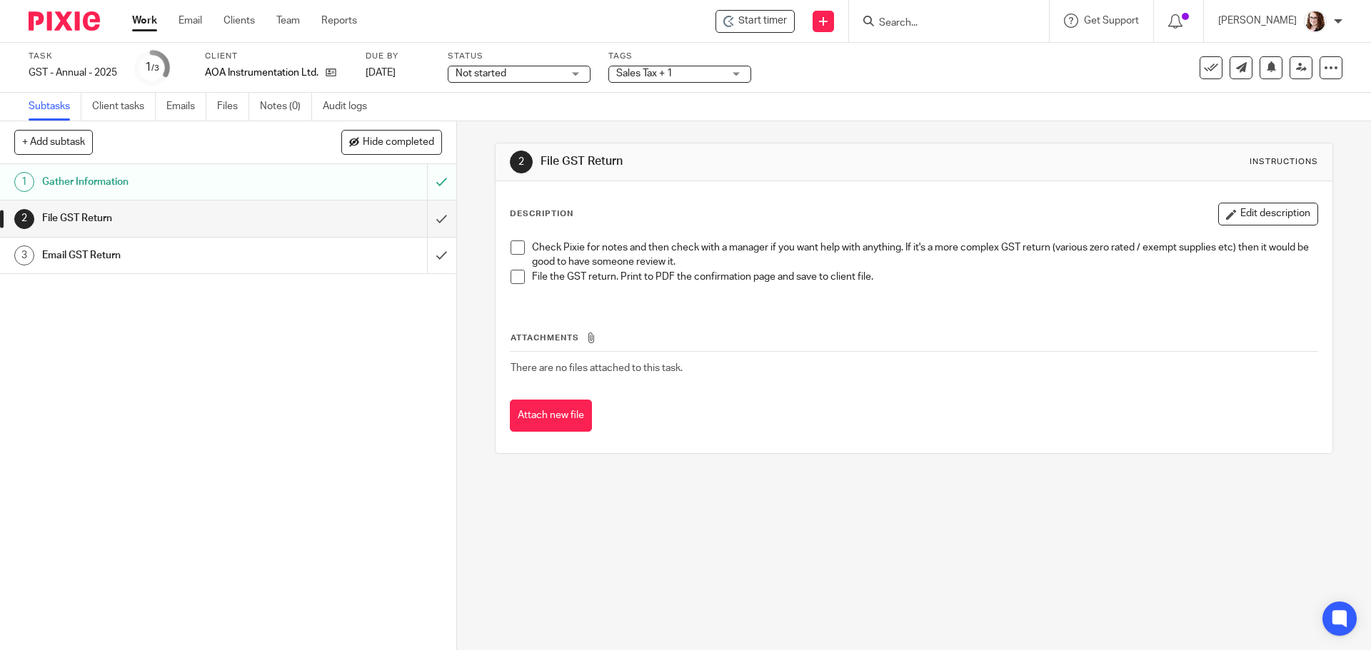
click at [942, 80] on div "Task GST - Annual - 2025 Save GST - Annual - 2025 1 /3 Client AOA Instrumentati…" at bounding box center [576, 68] width 1094 height 34
click at [333, 75] on icon at bounding box center [331, 72] width 11 height 11
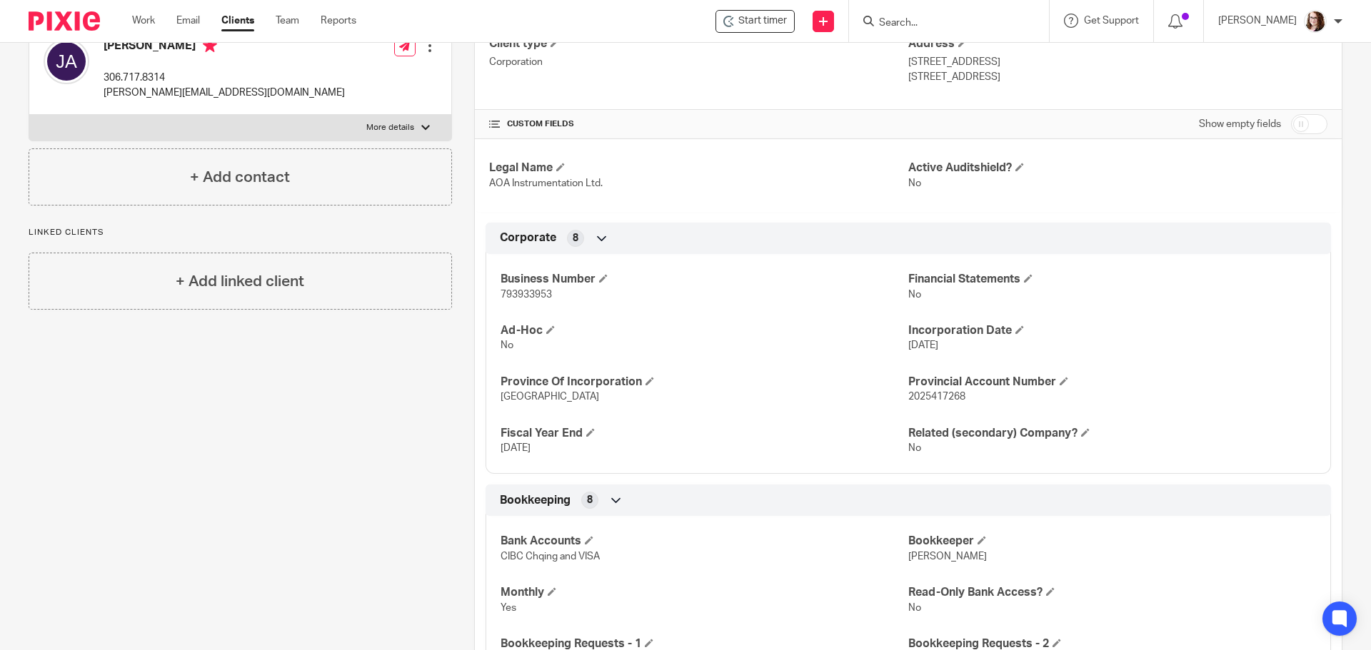
scroll to position [286, 0]
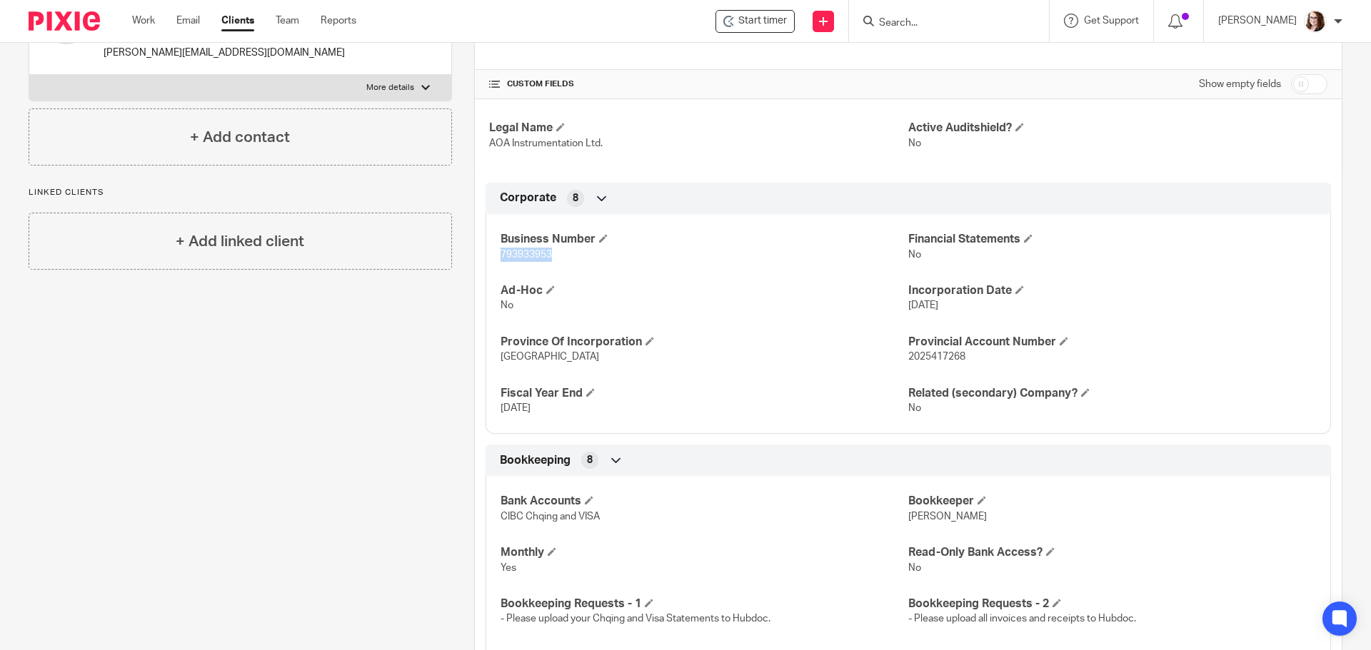
drag, startPoint x: 550, startPoint y: 256, endPoint x: 498, endPoint y: 255, distance: 52.1
click at [500, 255] on p "793933953" at bounding box center [704, 255] width 408 height 14
copy span "793933953"
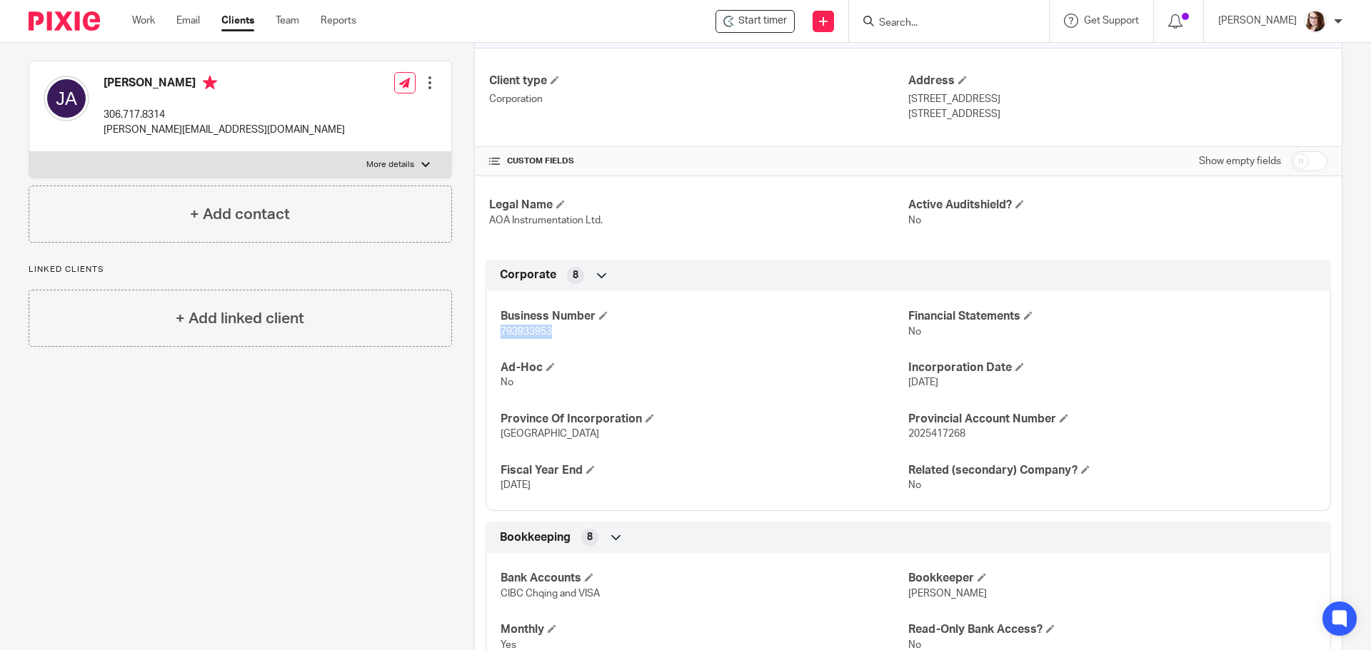
scroll to position [0, 0]
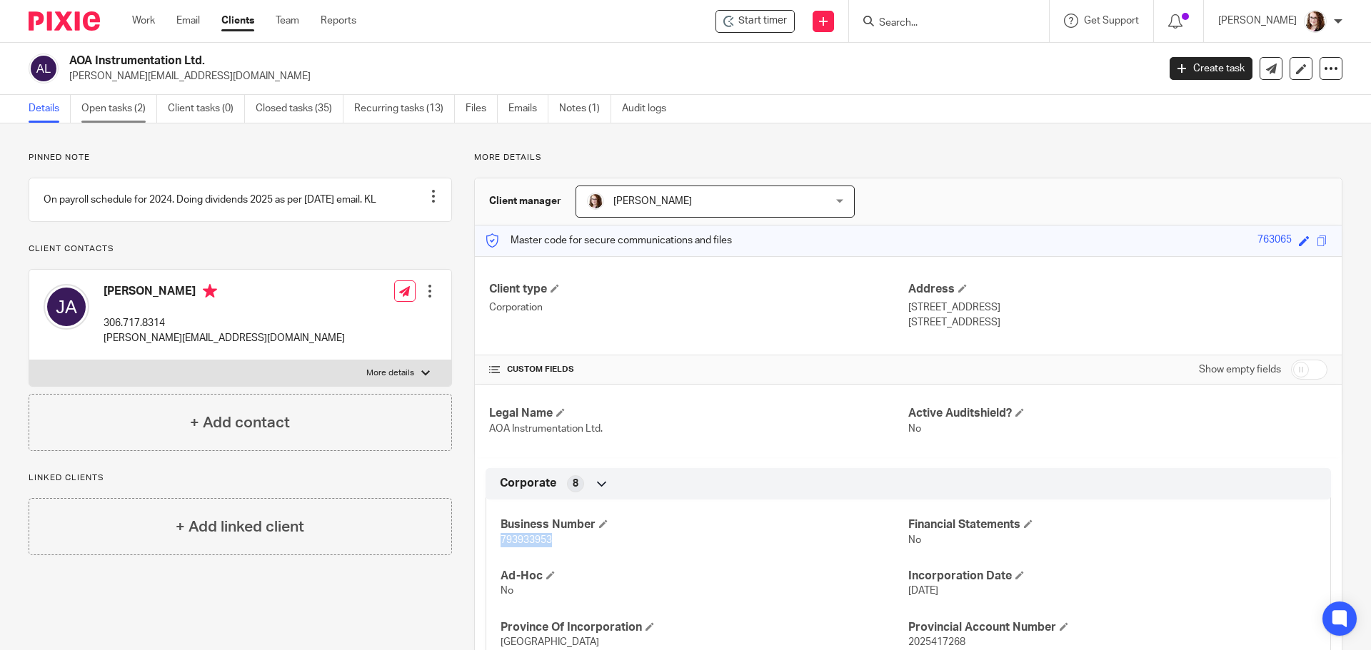
click at [124, 116] on link "Open tasks (2)" at bounding box center [119, 109] width 76 height 28
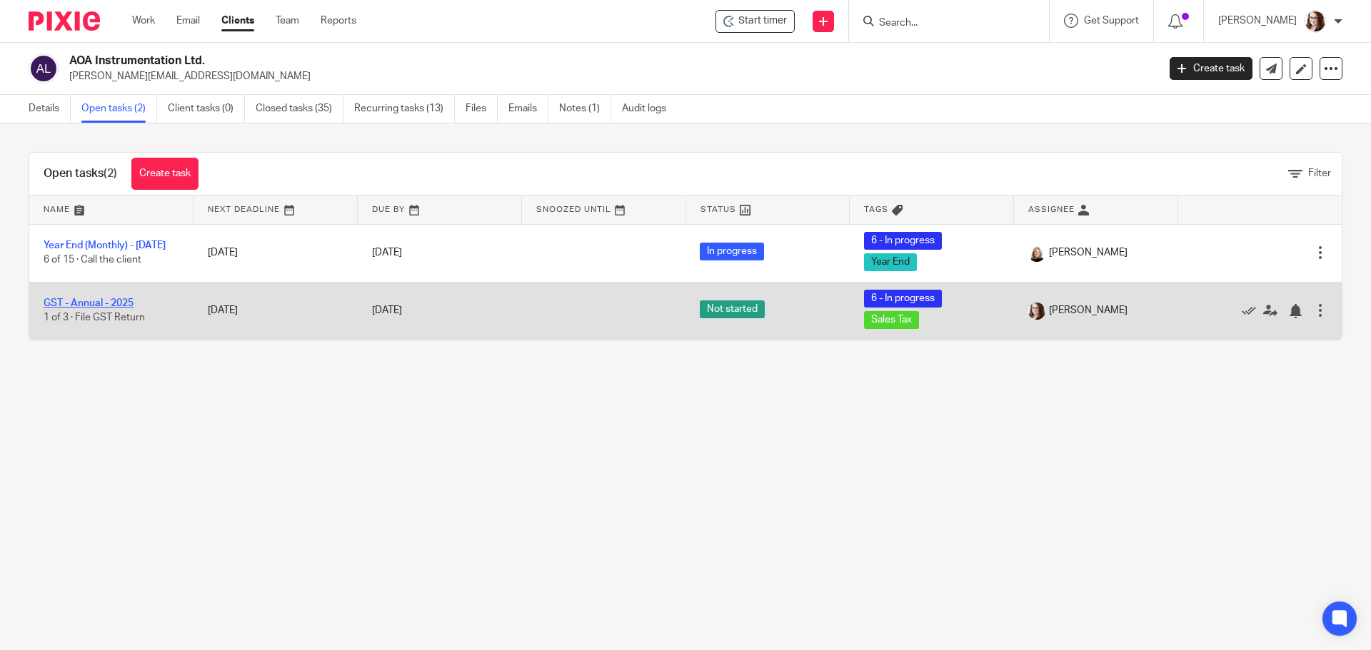
click at [98, 304] on link "GST - Annual - 2025" at bounding box center [89, 303] width 90 height 10
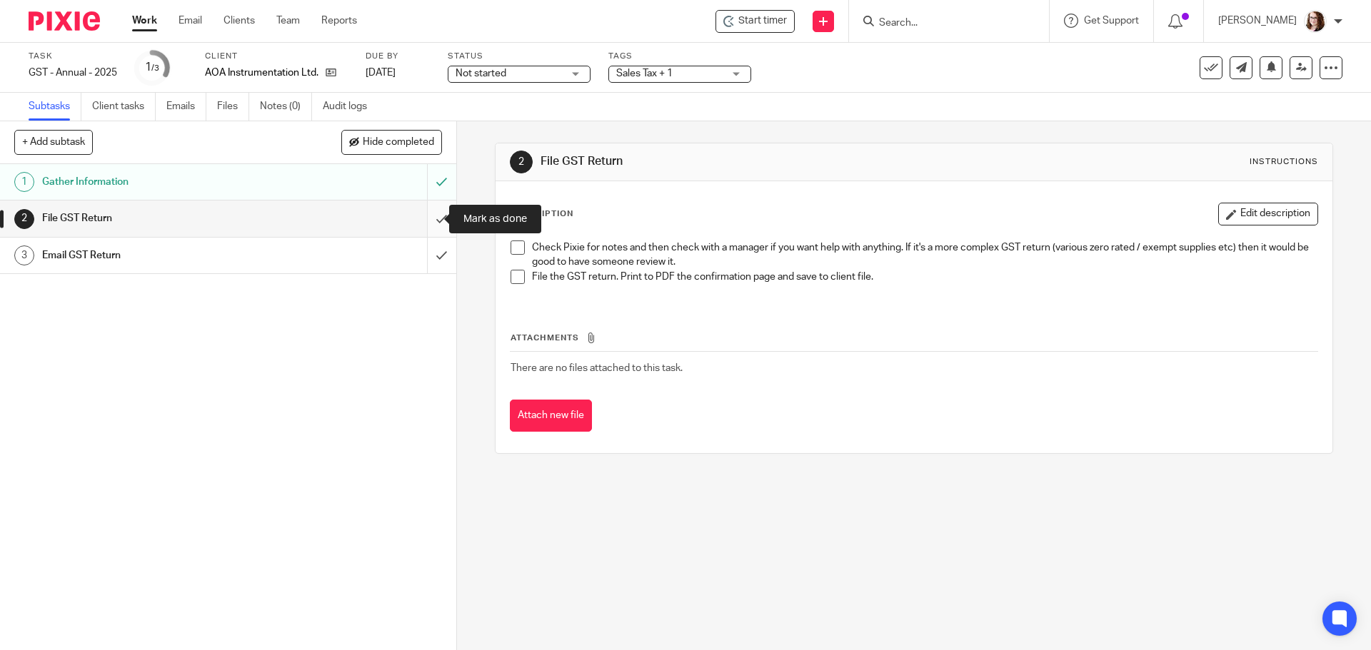
click at [427, 216] on input "submit" at bounding box center [228, 219] width 456 height 36
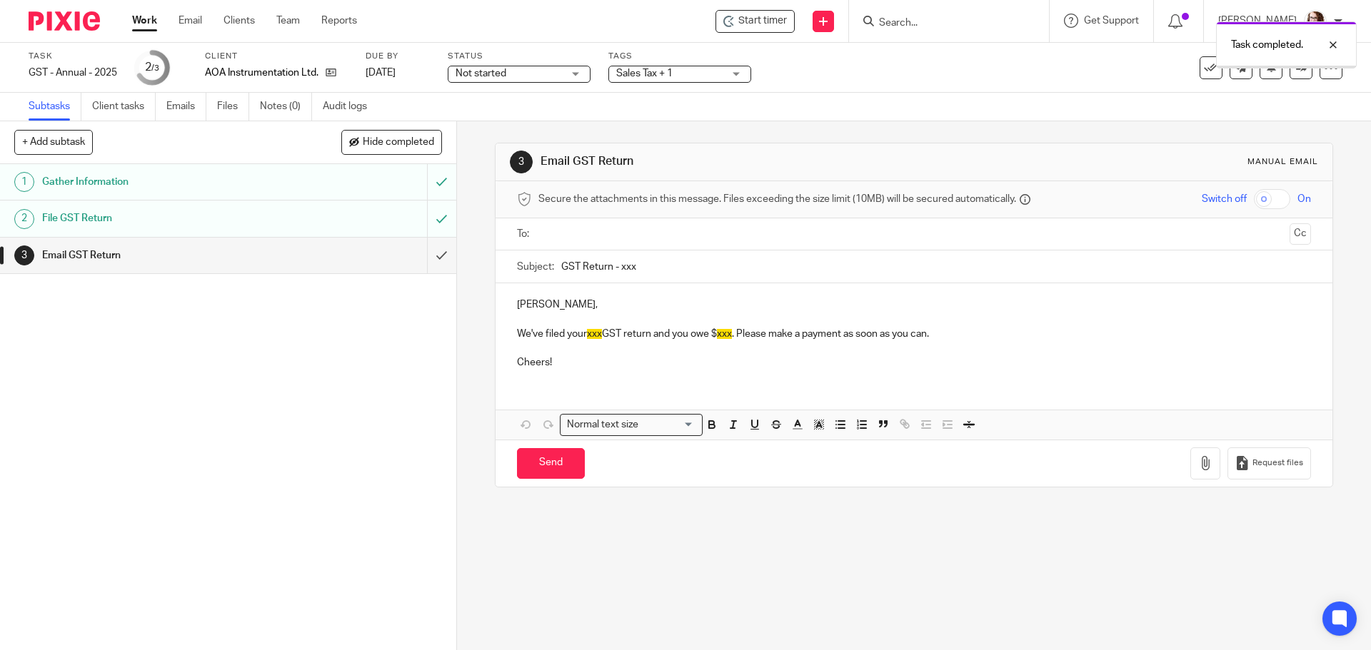
click at [650, 270] on input "GST Return - xxx" at bounding box center [935, 267] width 749 height 32
drag, startPoint x: 682, startPoint y: 271, endPoint x: 618, endPoint y: 263, distance: 64.0
click at [618, 263] on input "GST Return - July 31, 2025" at bounding box center [935, 267] width 749 height 32
type input "GST Return - July 31, 2025"
click at [587, 335] on span "xxx" at bounding box center [594, 334] width 15 height 10
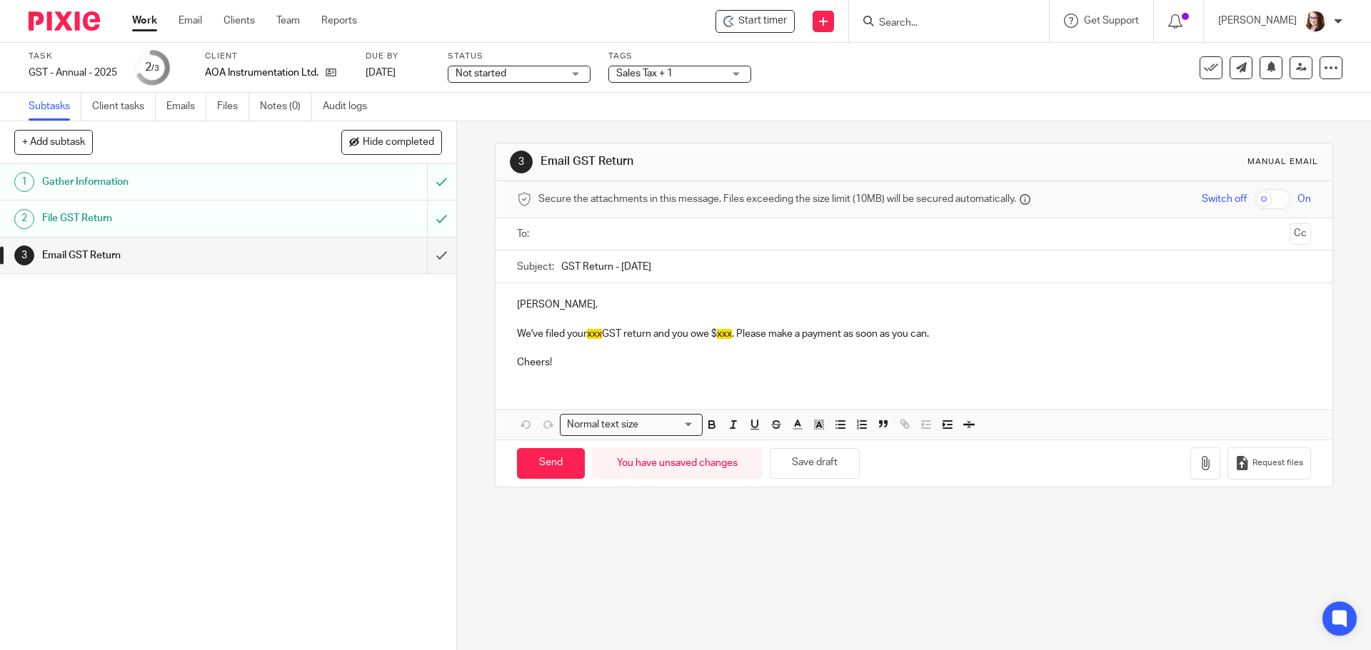
paste div
click at [751, 335] on span "xxx" at bounding box center [743, 334] width 15 height 10
click at [761, 335] on p "We've filed your July 31, 2025 GST return and you owe $ xxx . Please make a pay…" at bounding box center [913, 334] width 793 height 14
click at [771, 337] on span "2268.50" at bounding box center [754, 334] width 36 height 10
drag, startPoint x: 807, startPoint y: 335, endPoint x: 718, endPoint y: 334, distance: 88.5
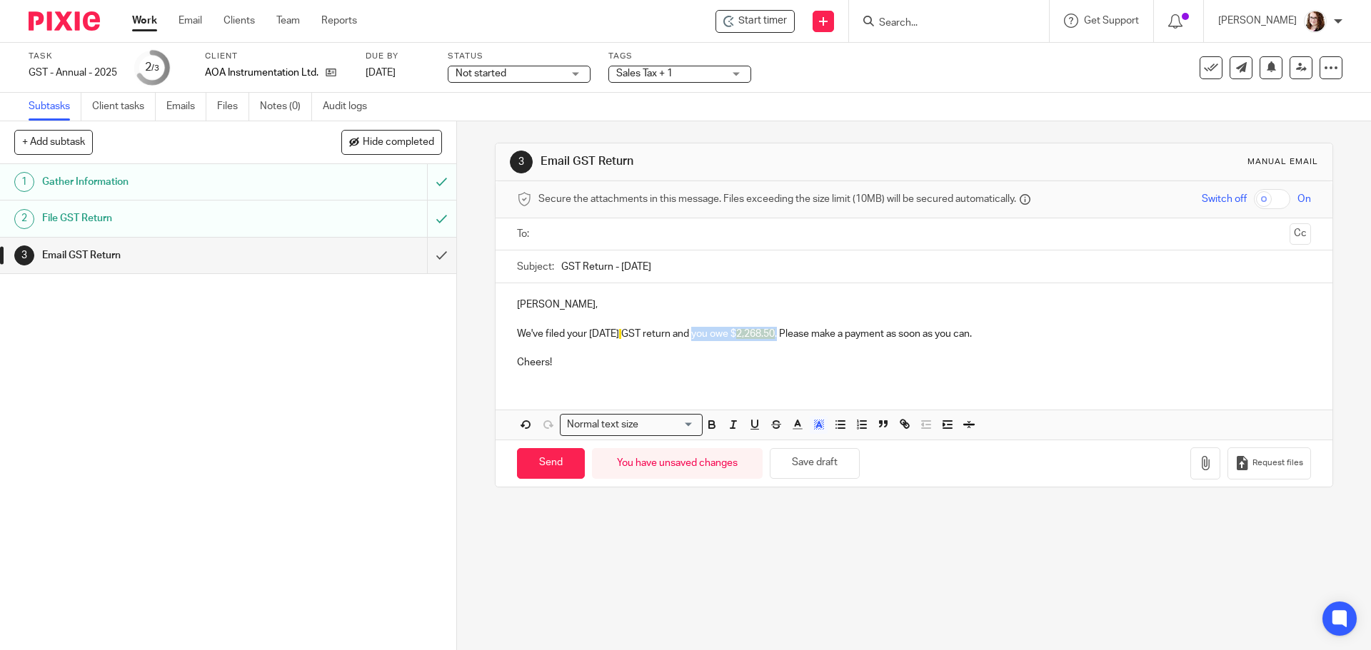
click at [718, 334] on p "We've filed your July 31, 2025 GST return and you owe $ 2,268.50 . Please make …" at bounding box center [913, 334] width 793 height 14
click at [711, 424] on icon "button" at bounding box center [711, 424] width 13 height 13
click at [833, 337] on p "We've filed your July 31, 2025 GST return and you owe $ 2,268.50 . Please make …" at bounding box center [913, 334] width 793 height 14
drag, startPoint x: 838, startPoint y: 333, endPoint x: 615, endPoint y: 329, distance: 223.5
click at [615, 329] on p "We've filed your July 31, 2025 GST return and you owe $ 2,268.50 . Please make …" at bounding box center [913, 334] width 793 height 14
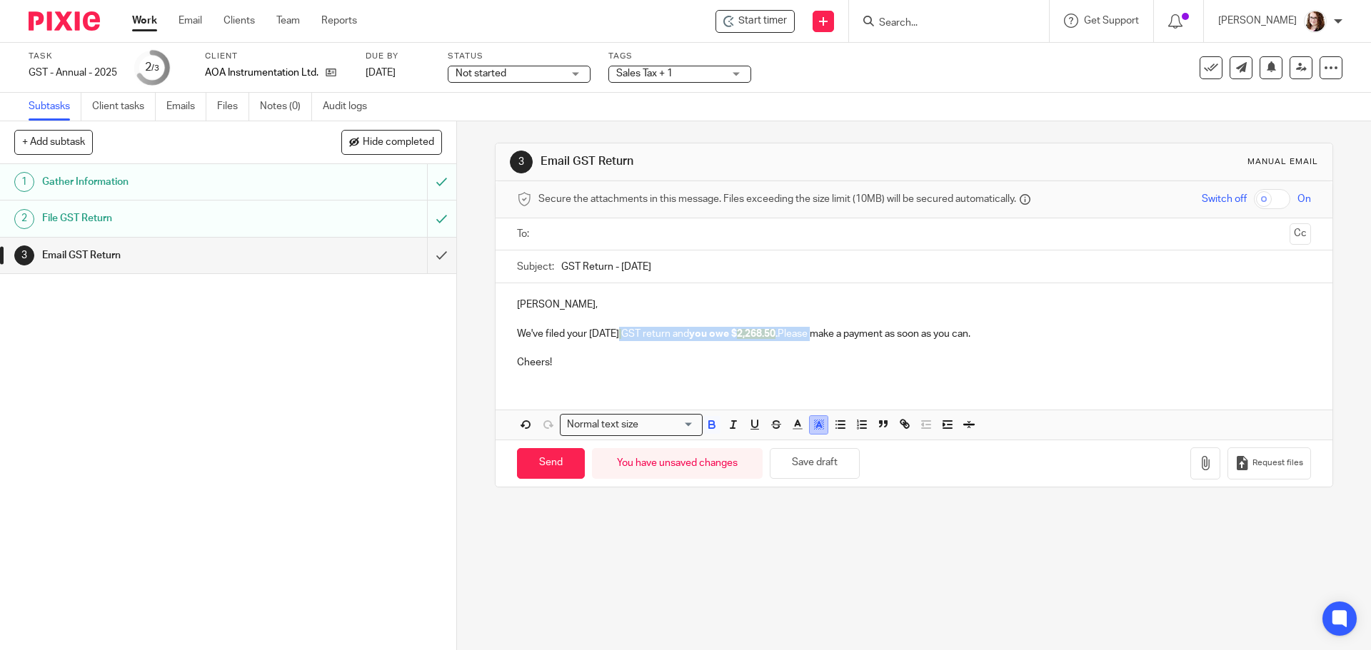
click at [816, 425] on polyline "button" at bounding box center [818, 425] width 5 height 6
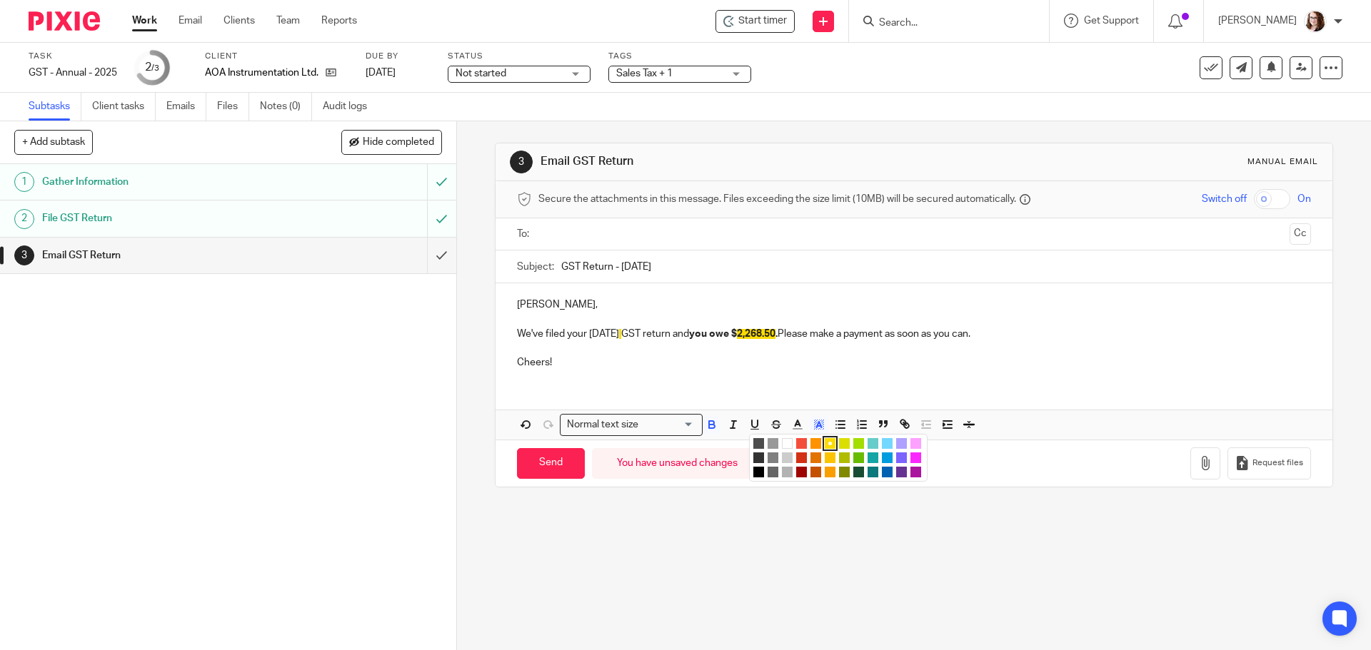
click at [782, 445] on li "color:#FFFFFF" at bounding box center [787, 443] width 11 height 11
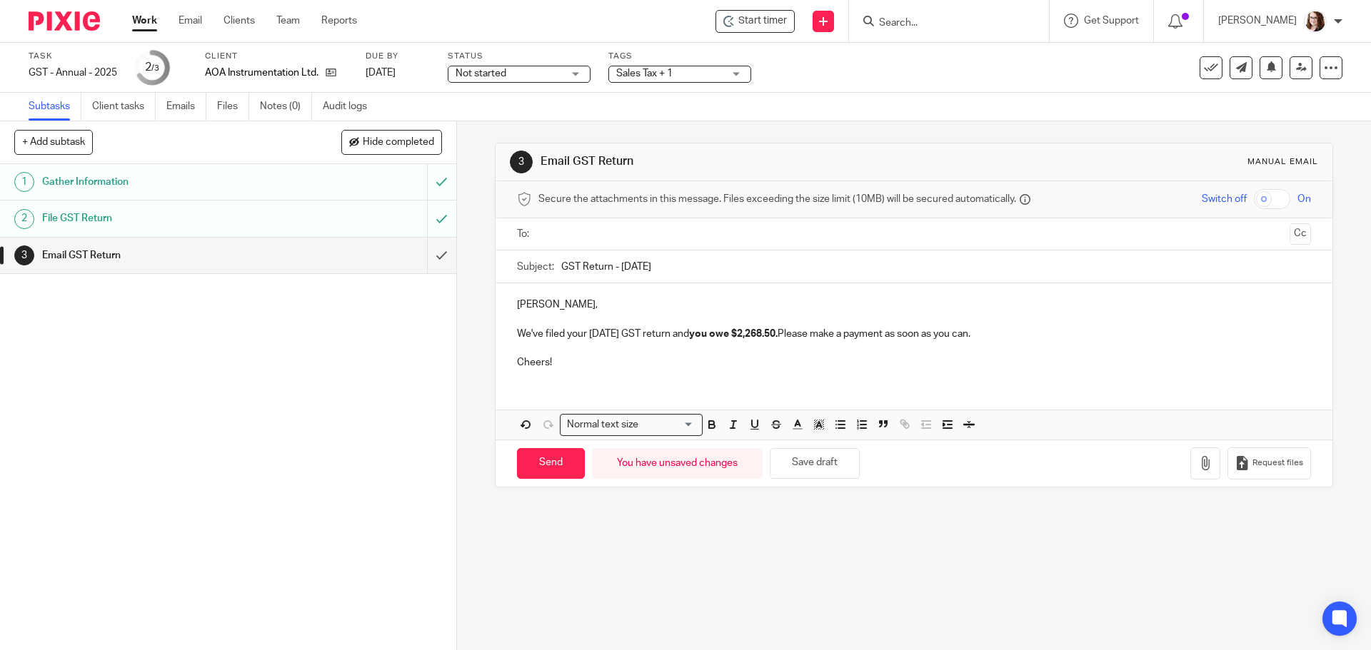
click at [818, 363] on p "Cheers!" at bounding box center [913, 362] width 793 height 14
click at [570, 229] on input "text" at bounding box center [913, 234] width 740 height 16
click at [844, 461] on button "Save draft" at bounding box center [814, 466] width 90 height 31
click at [528, 470] on input "Send" at bounding box center [551, 466] width 68 height 31
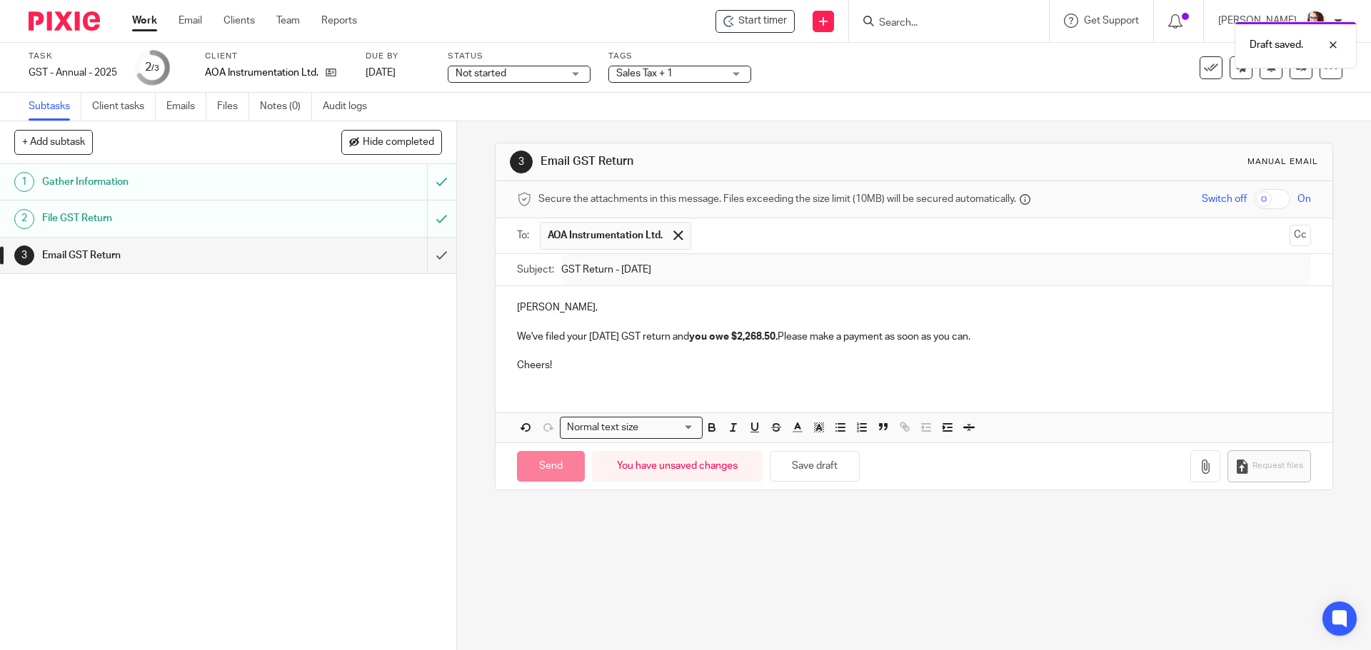
type input "Sent"
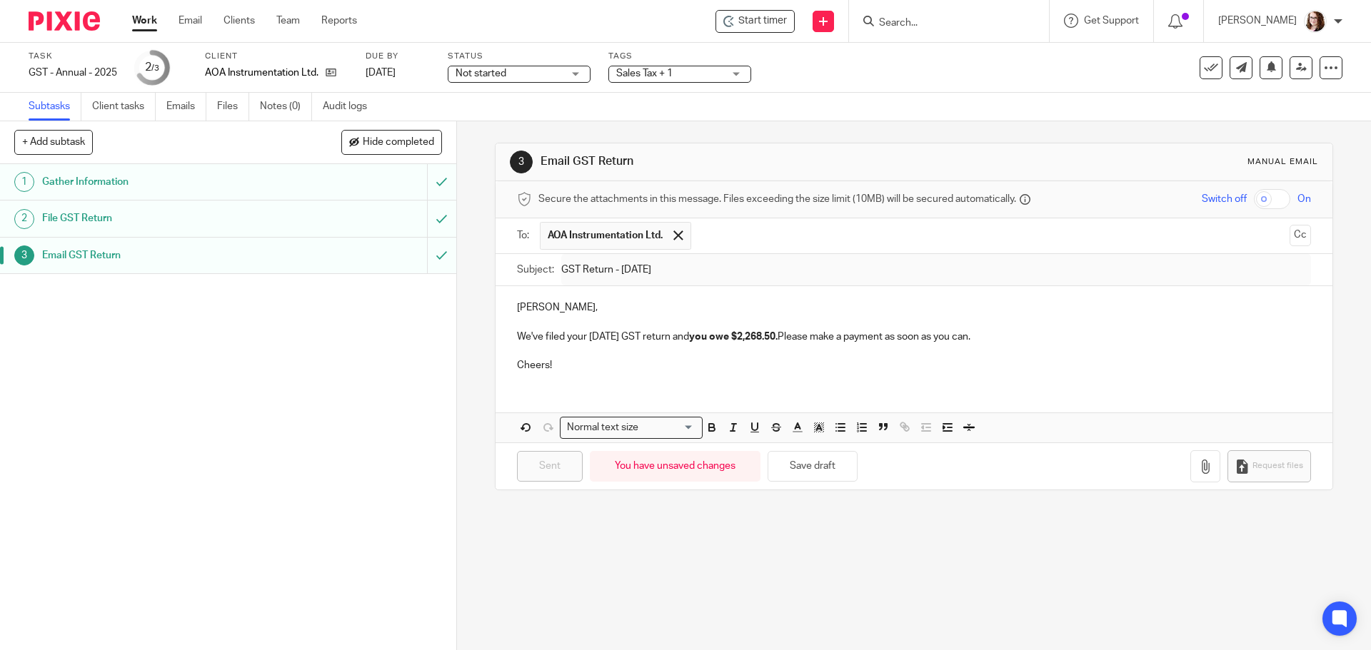
click at [132, 21] on link "Work" at bounding box center [144, 21] width 25 height 14
